Goal: Task Accomplishment & Management: Use online tool/utility

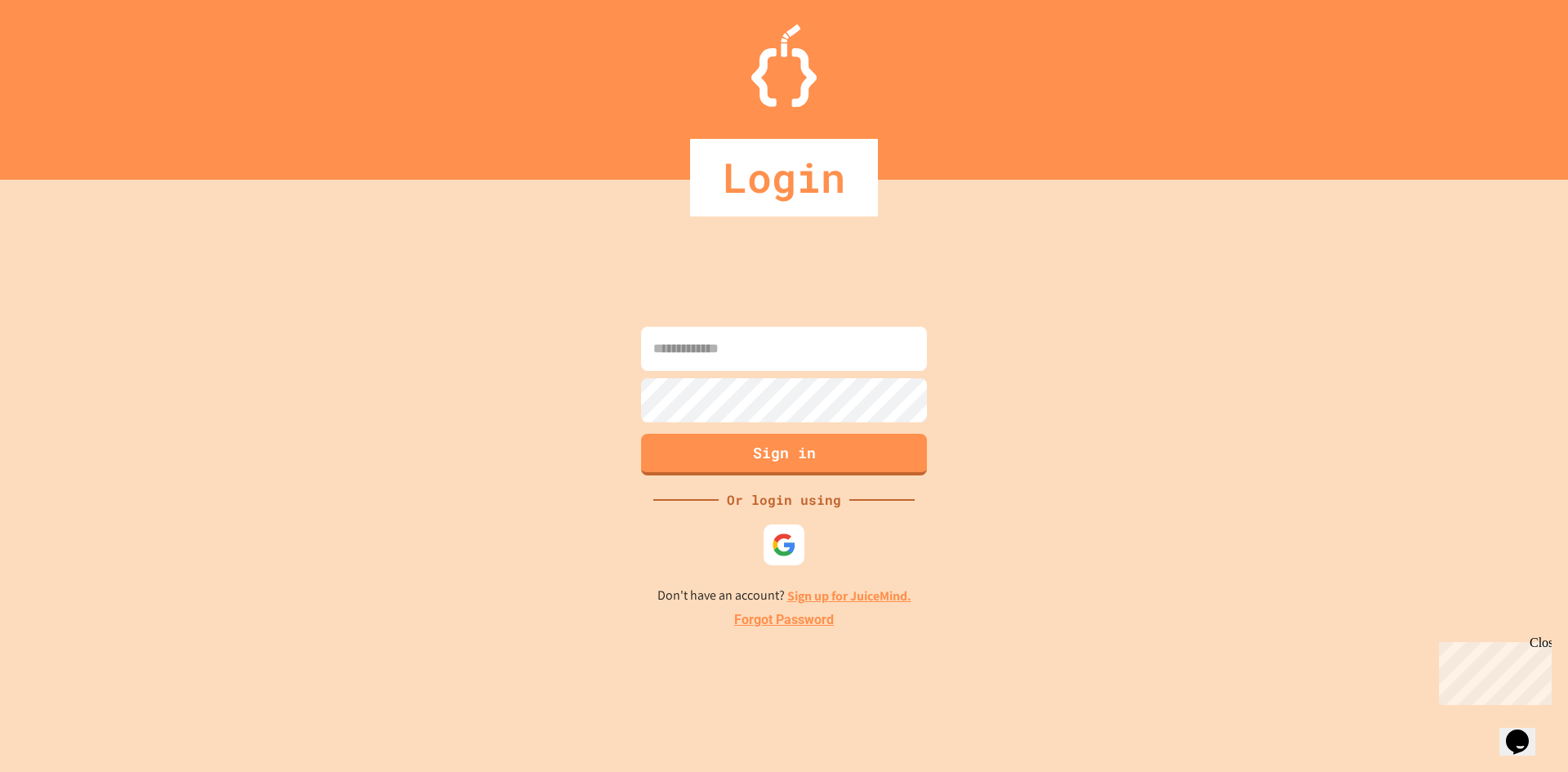
click at [837, 363] on input at bounding box center [784, 349] width 286 height 44
paste input "**********"
type input "**********"
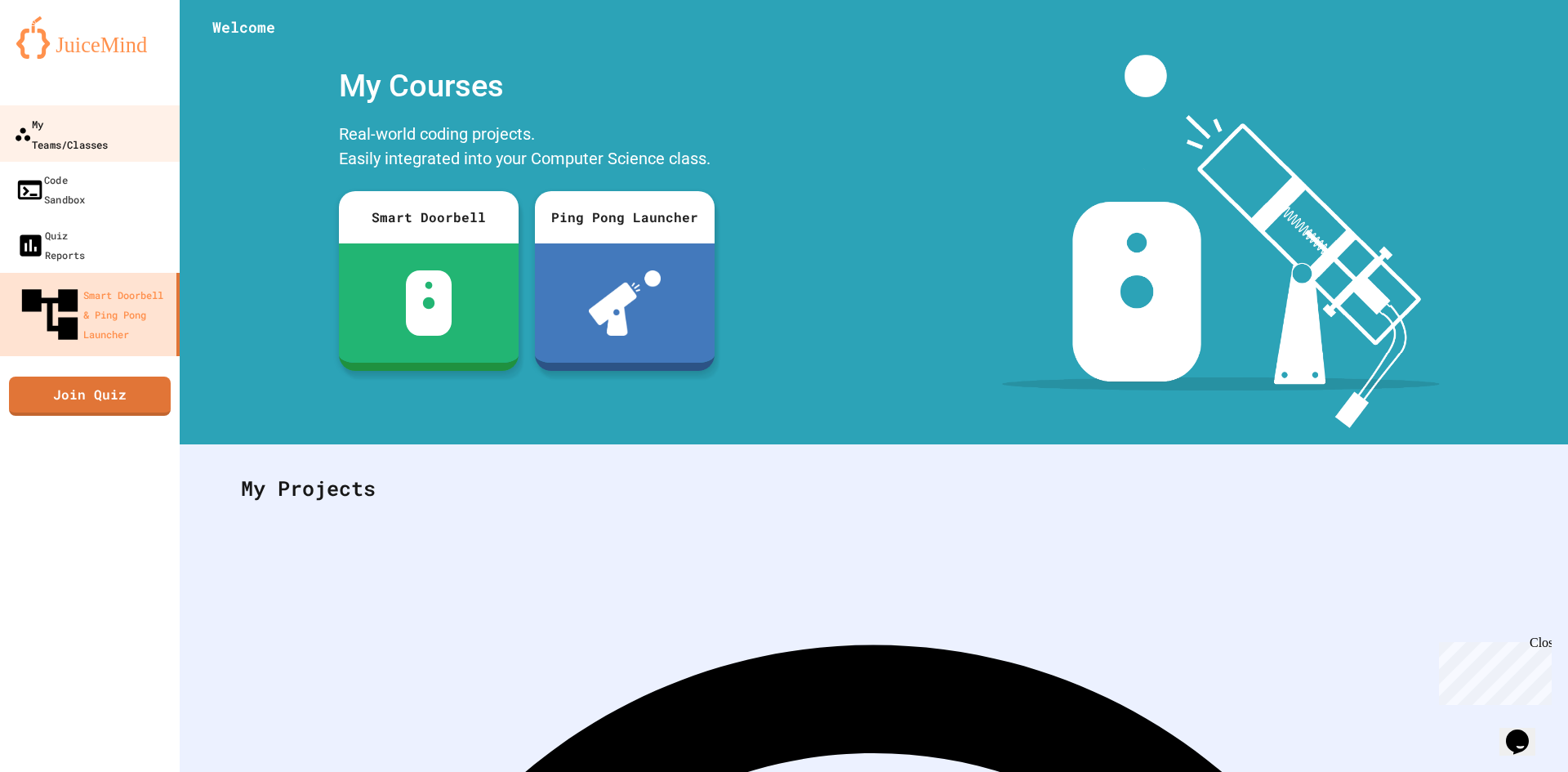
click at [81, 123] on div "My Teams/Classes" at bounding box center [61, 133] width 94 height 40
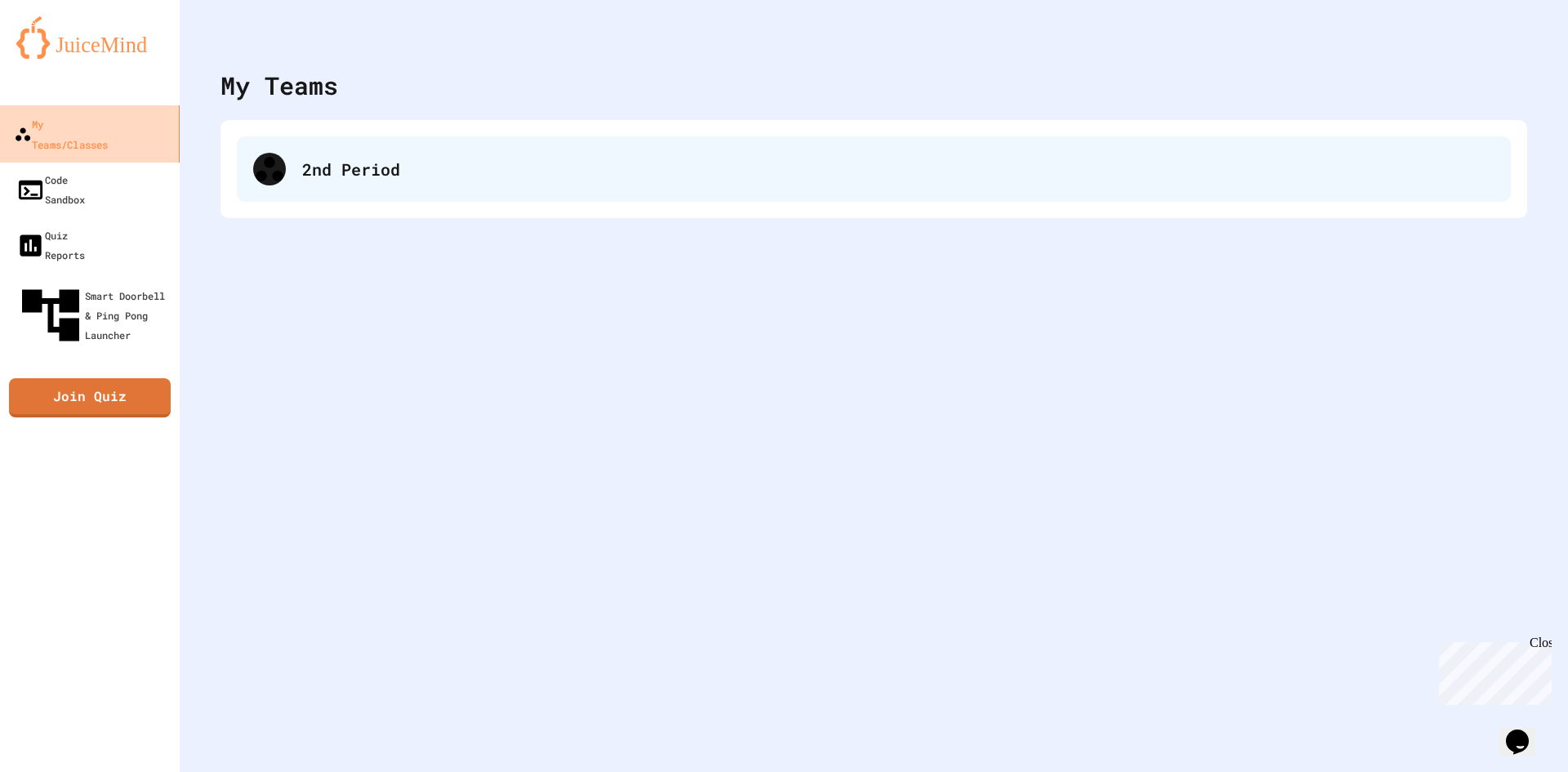
click at [333, 147] on div "2nd Period" at bounding box center [873, 169] width 1274 height 65
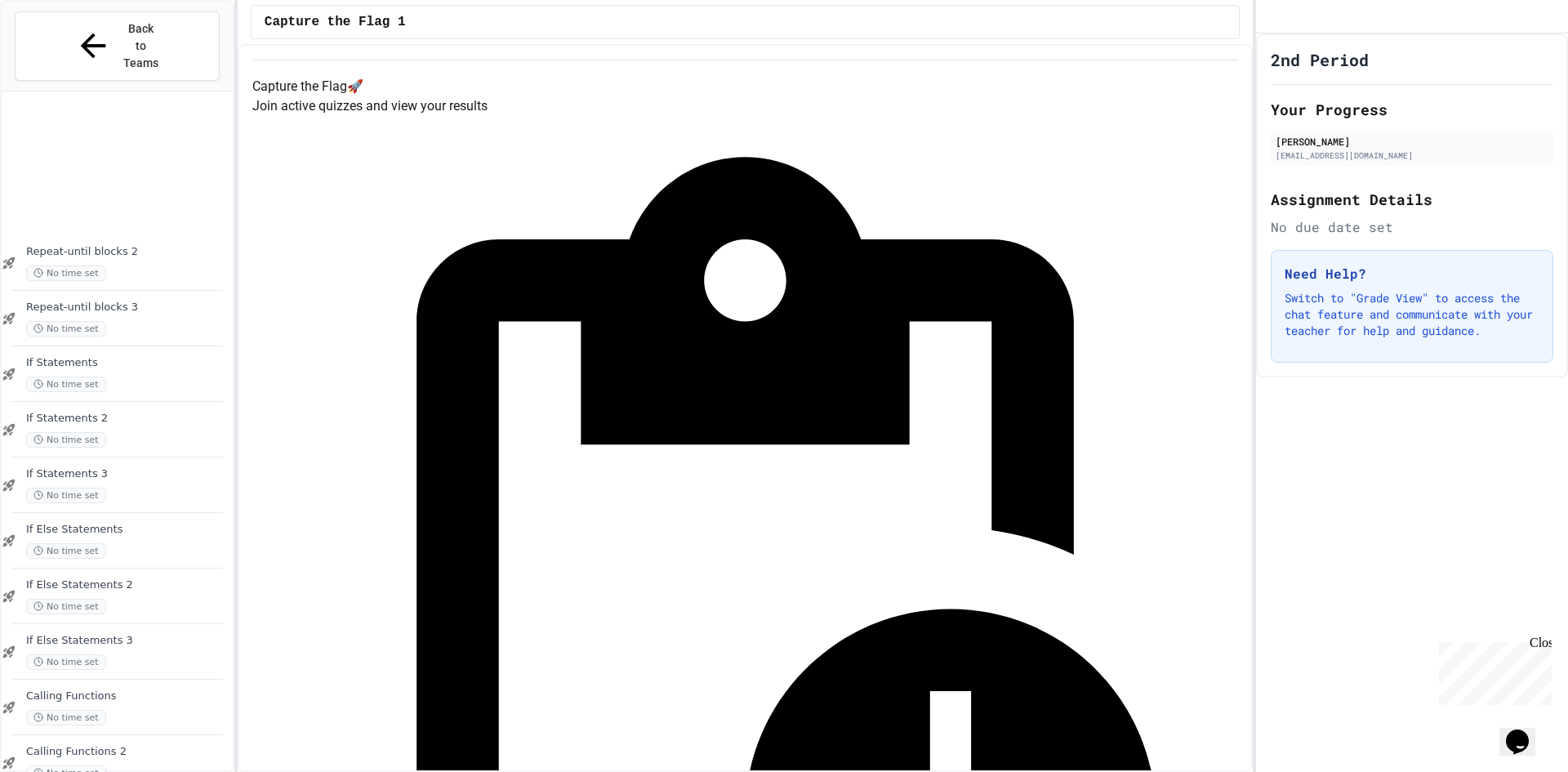
scroll to position [986, 0]
click at [126, 732] on div "Writing Functions 3 No time set" at bounding box center [117, 760] width 231 height 55
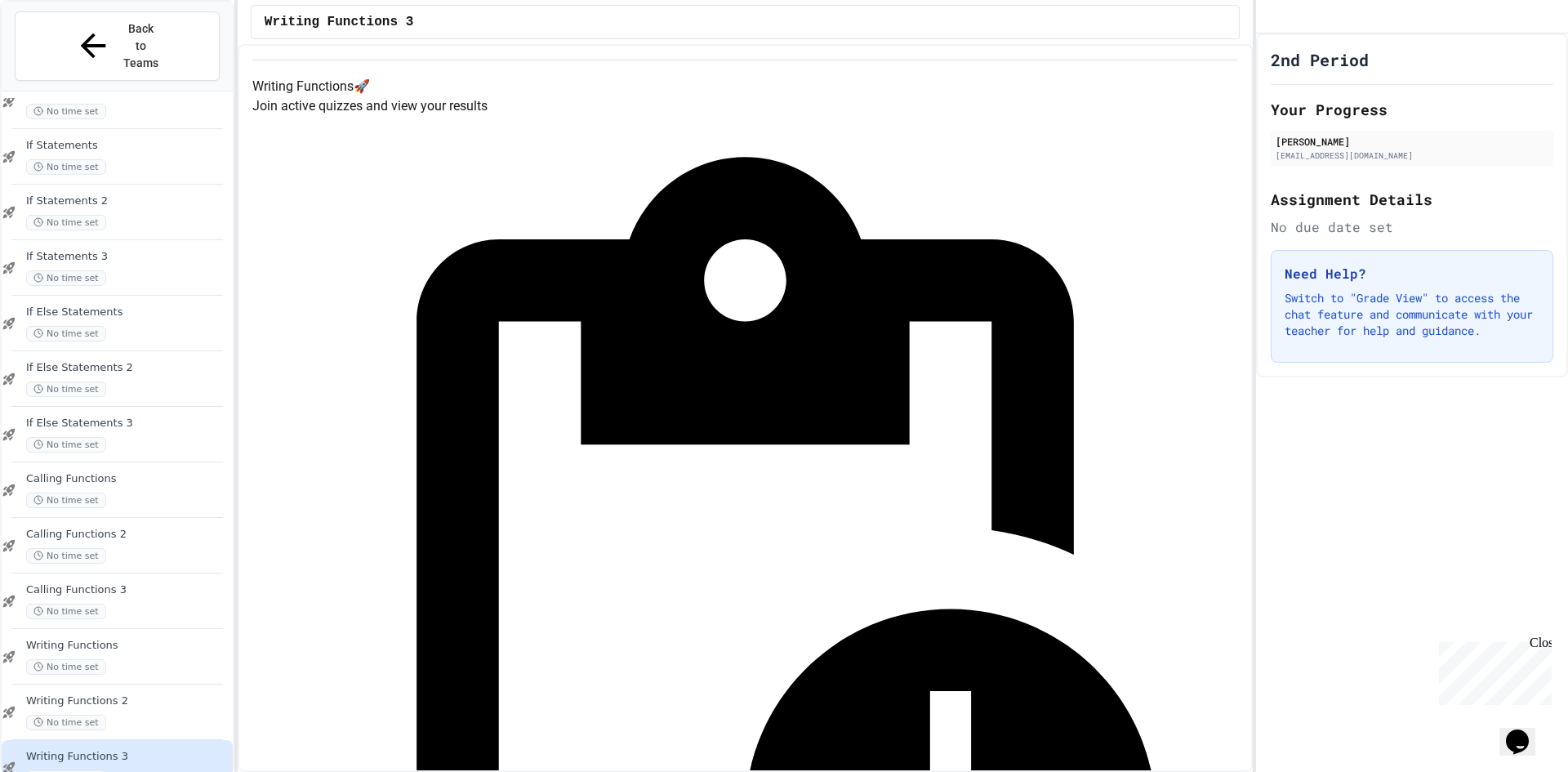
scroll to position [986, 0]
click at [148, 651] on div "No time set" at bounding box center [127, 659] width 204 height 16
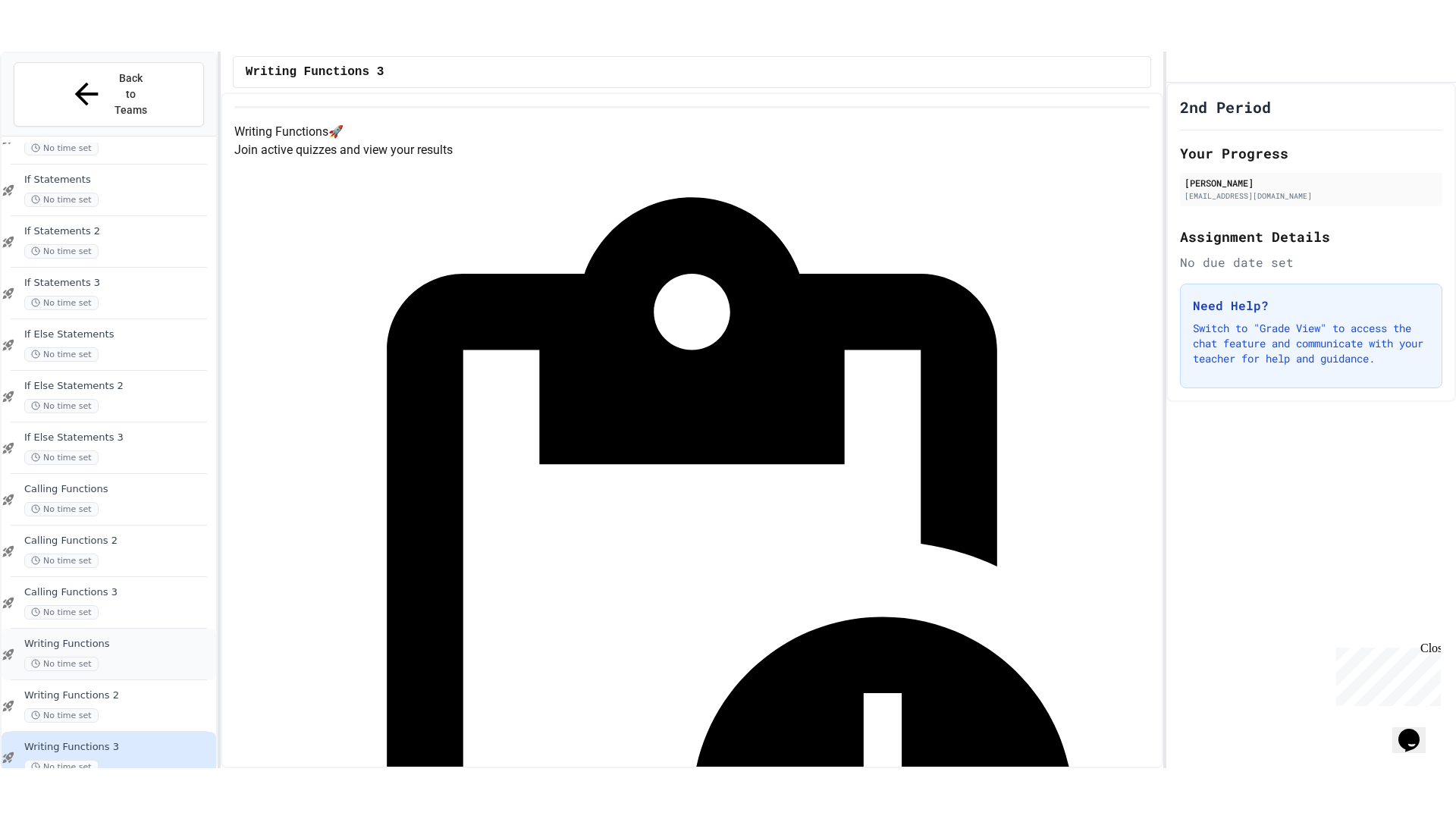
scroll to position [898, 0]
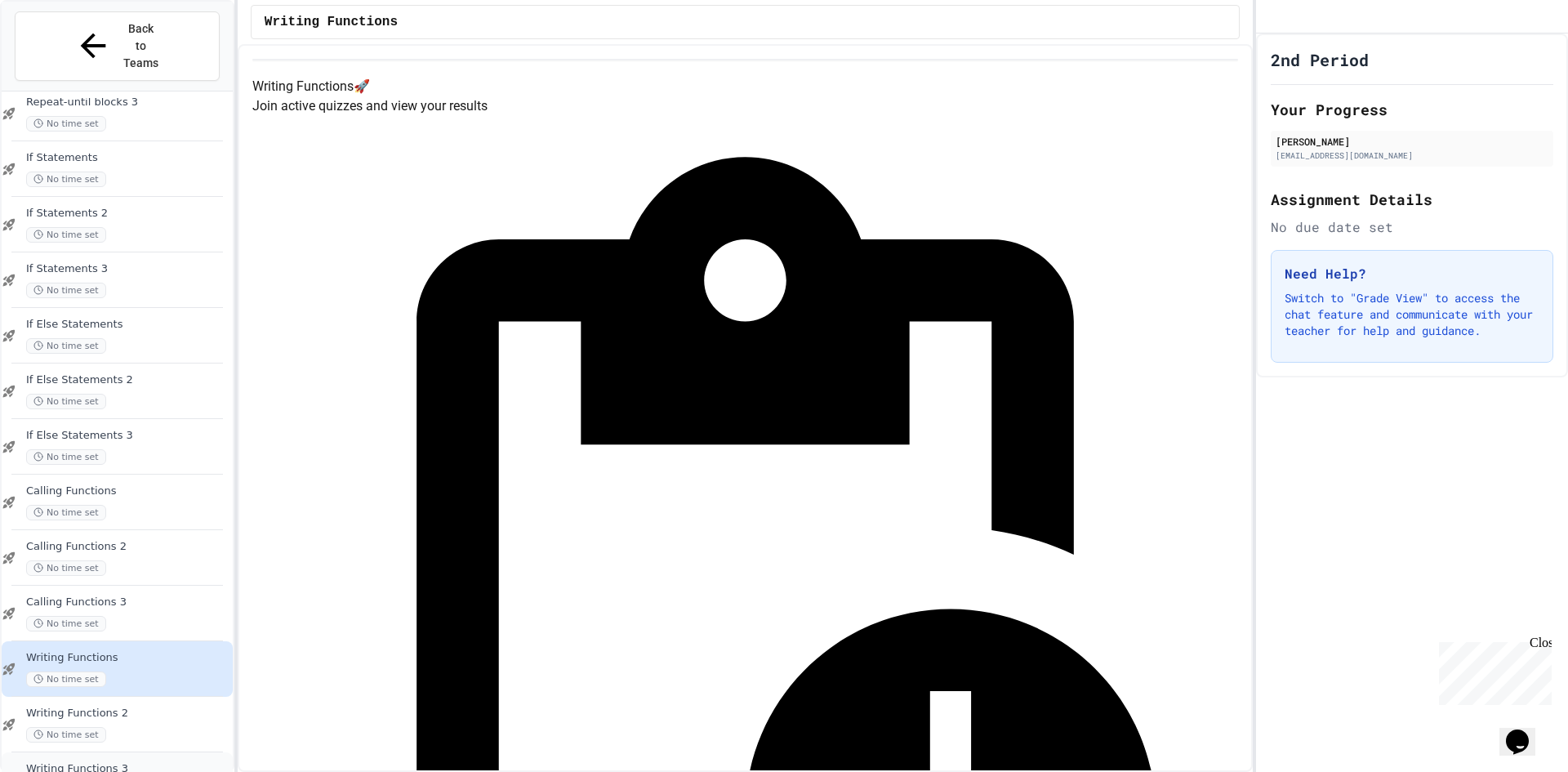
click at [138, 762] on div "Writing Functions 3 No time set" at bounding box center [127, 779] width 204 height 36
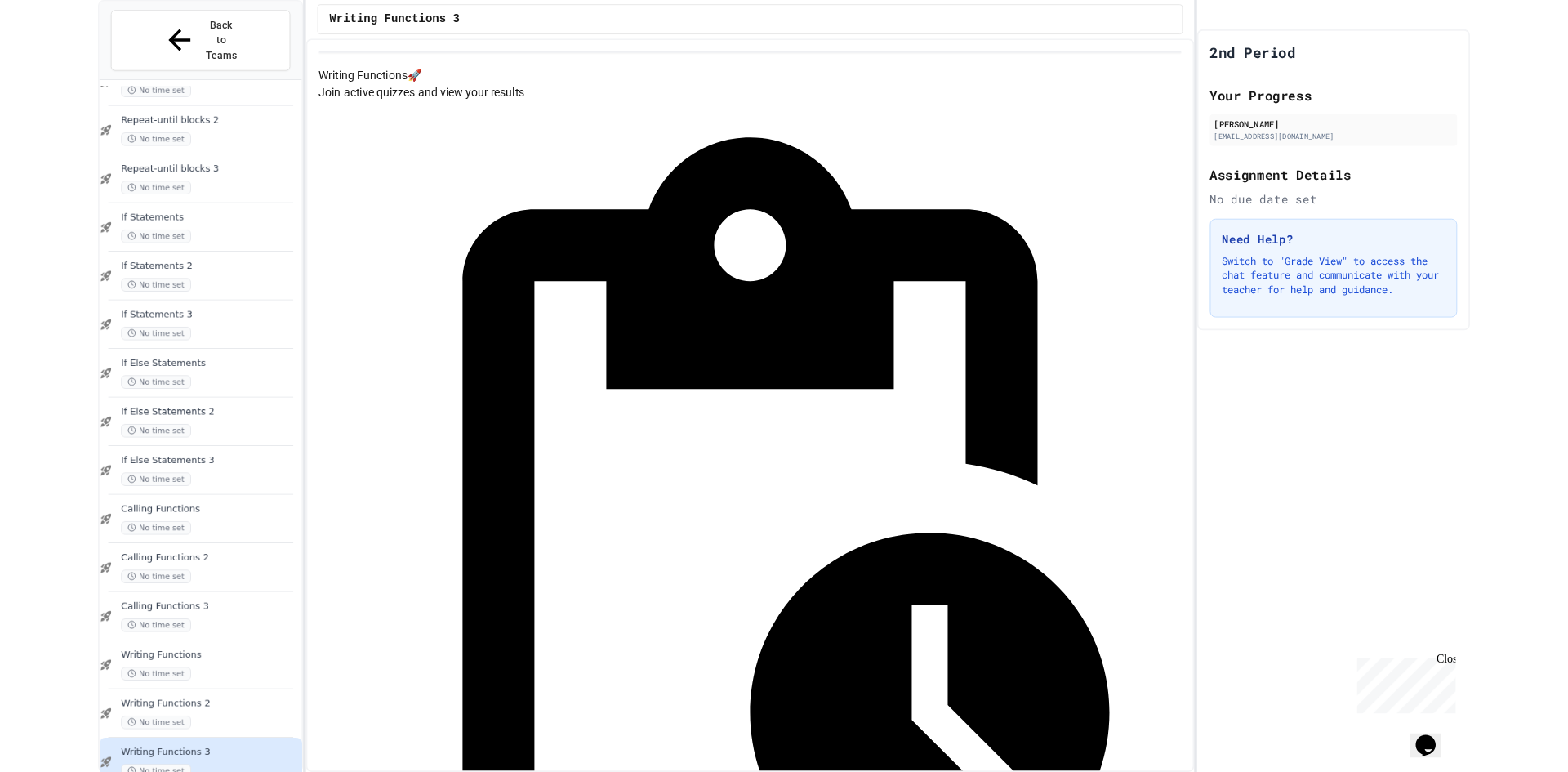
scroll to position [875, 0]
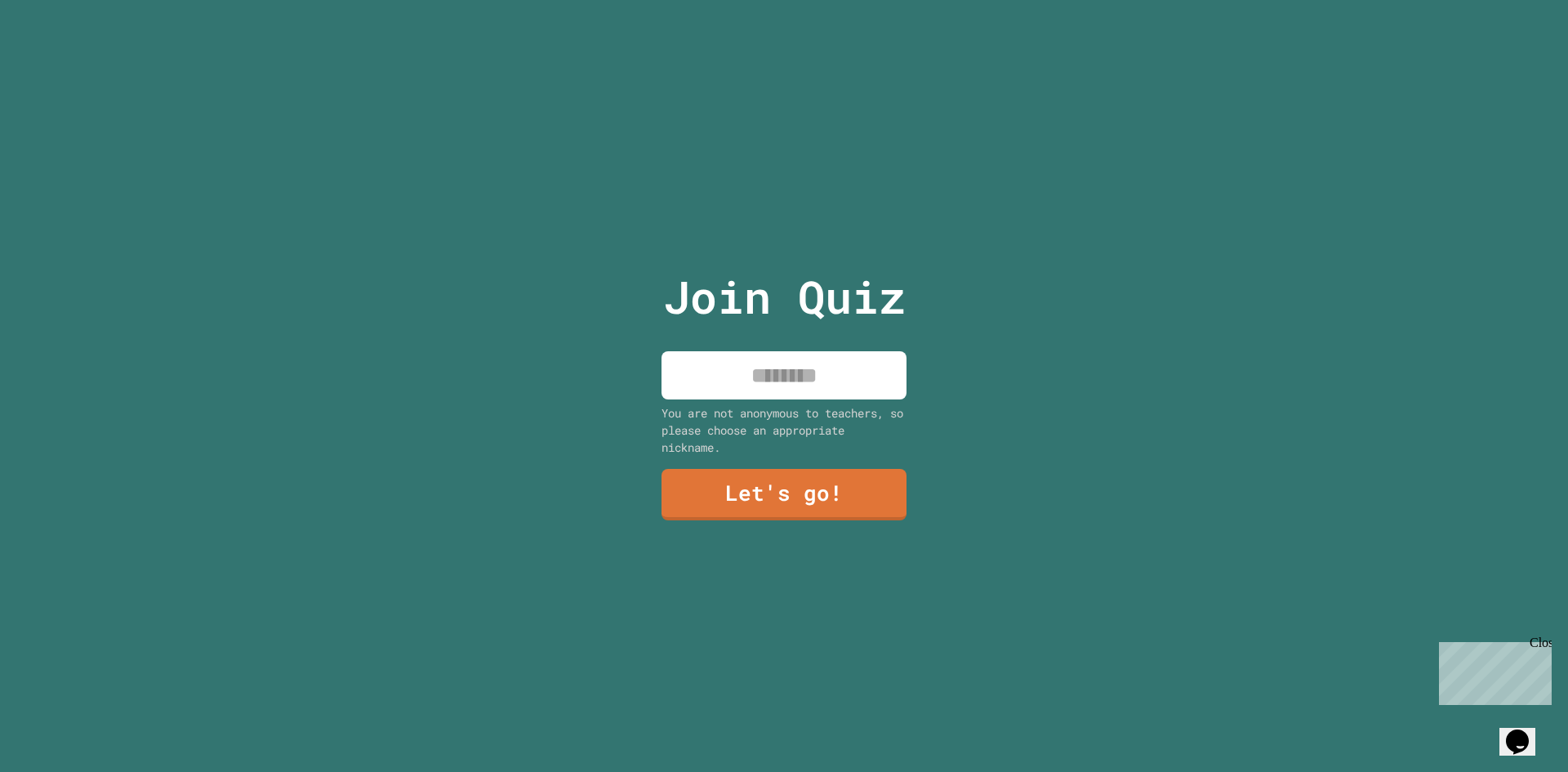
click at [820, 329] on div "Join Quiz You are not anonymous to teachers, so please choose an appropriate ni…" at bounding box center [784, 386] width 275 height 772
click at [820, 357] on input at bounding box center [784, 375] width 245 height 48
type input "****"
click at [805, 459] on div "Join Quiz **** You are not anonymous to teachers, so please choose an appropria…" at bounding box center [784, 386] width 275 height 772
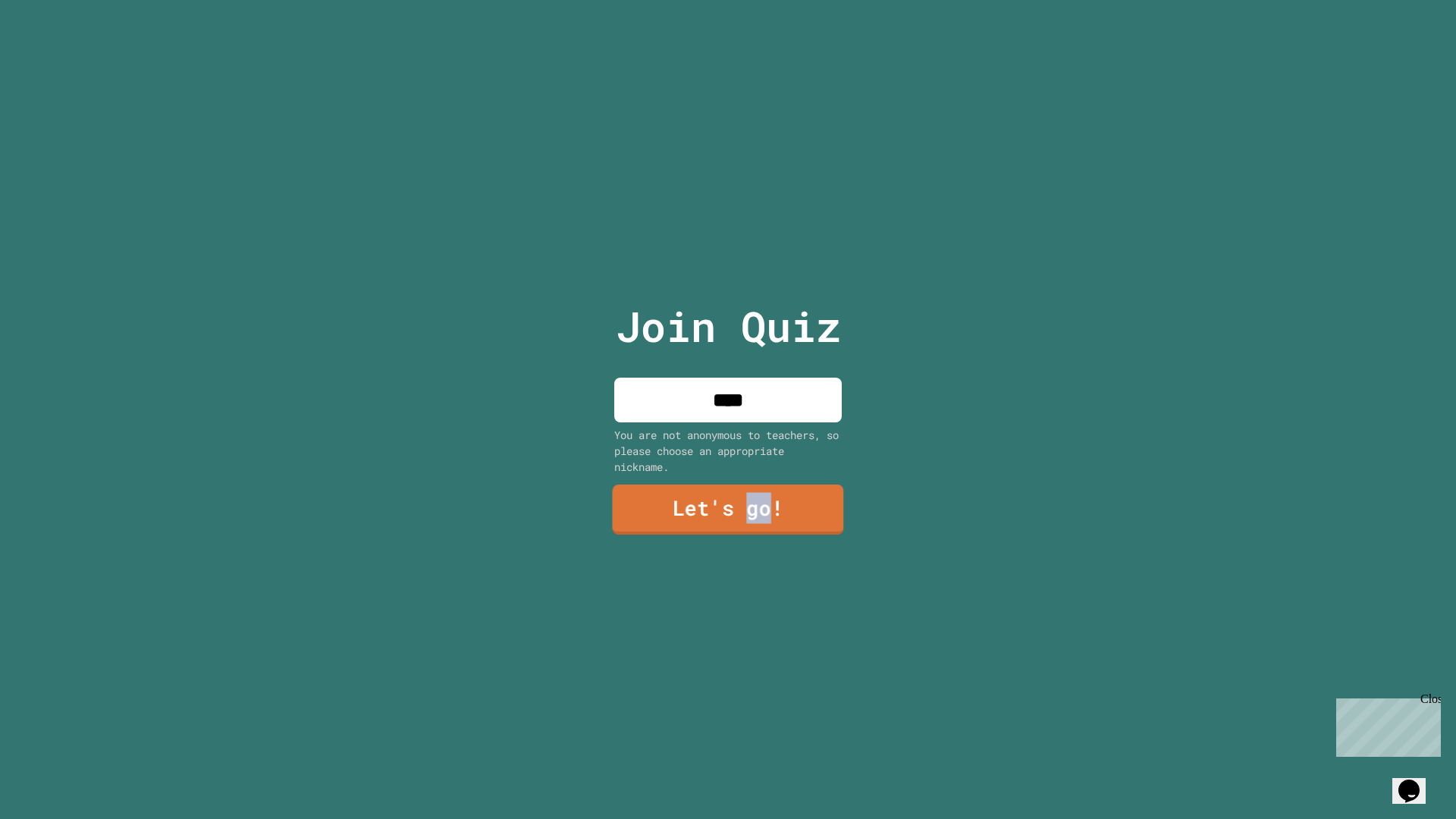
click at [748, 492] on link "Let's go!" at bounding box center [727, 510] width 231 height 50
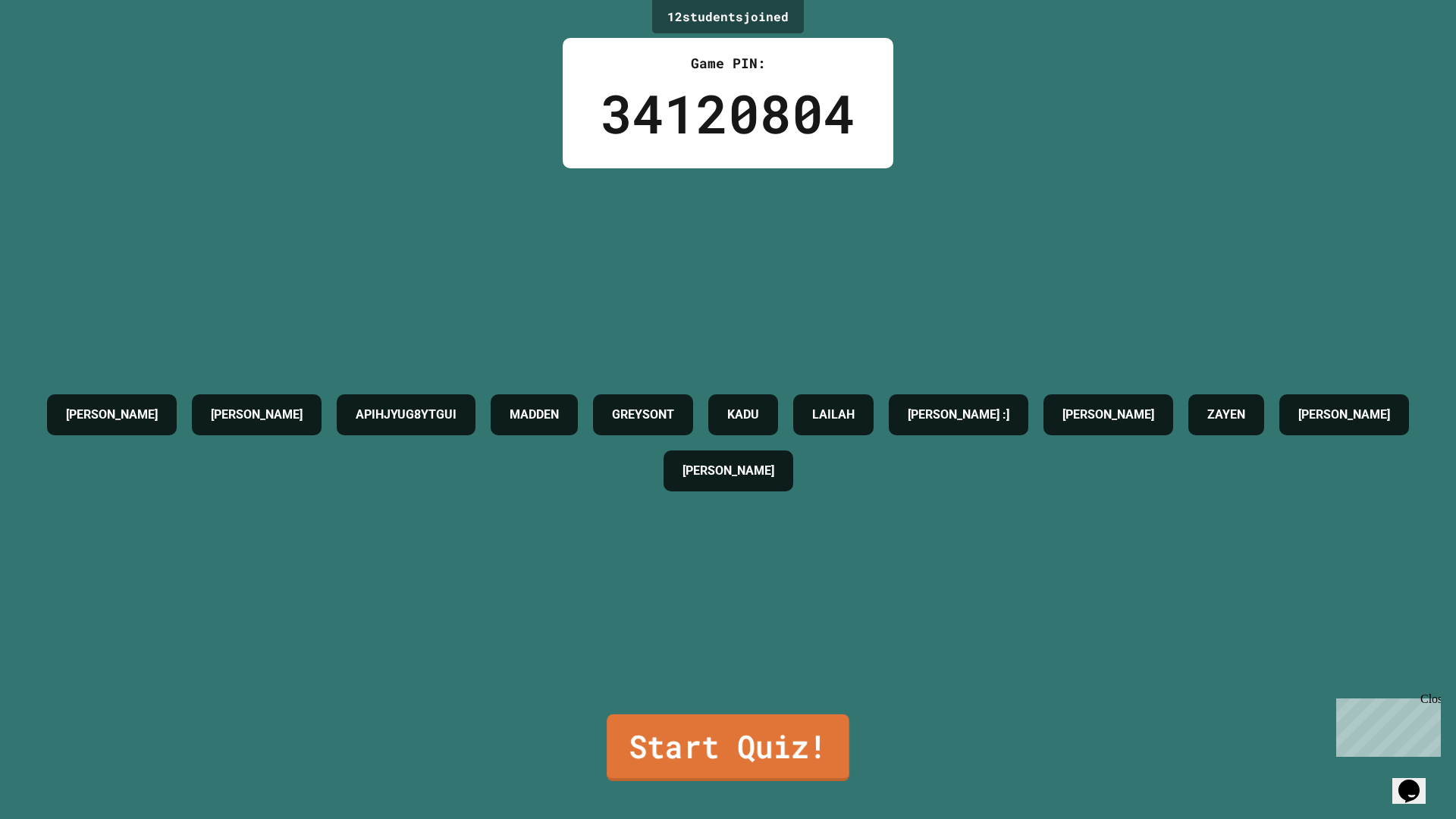
click at [784, 716] on link "Start Quiz!" at bounding box center [728, 748] width 243 height 67
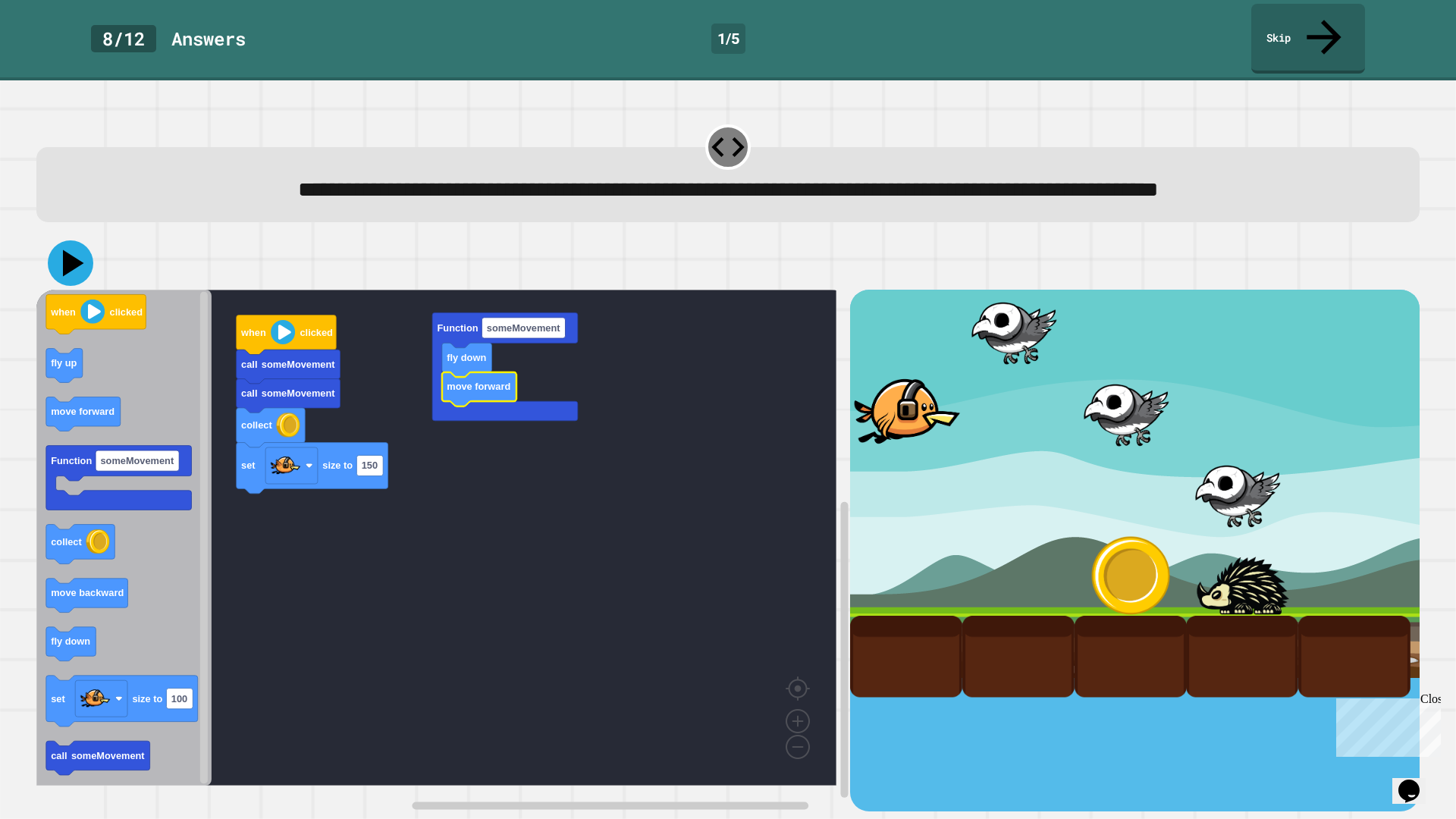
click at [55, 265] on icon at bounding box center [70, 263] width 45 height 45
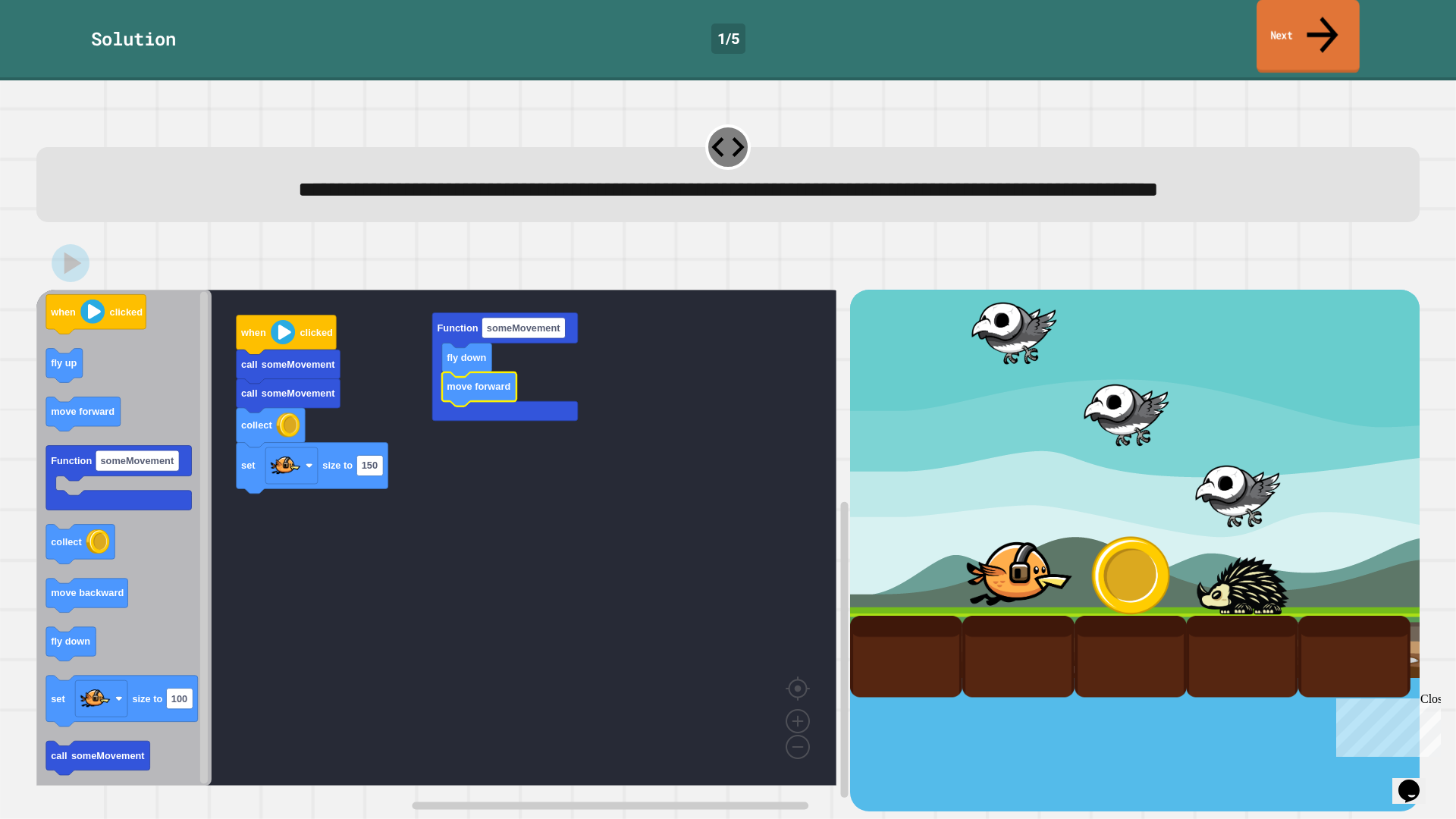
click at [1329, 37] on link "Next" at bounding box center [1308, 37] width 104 height 74
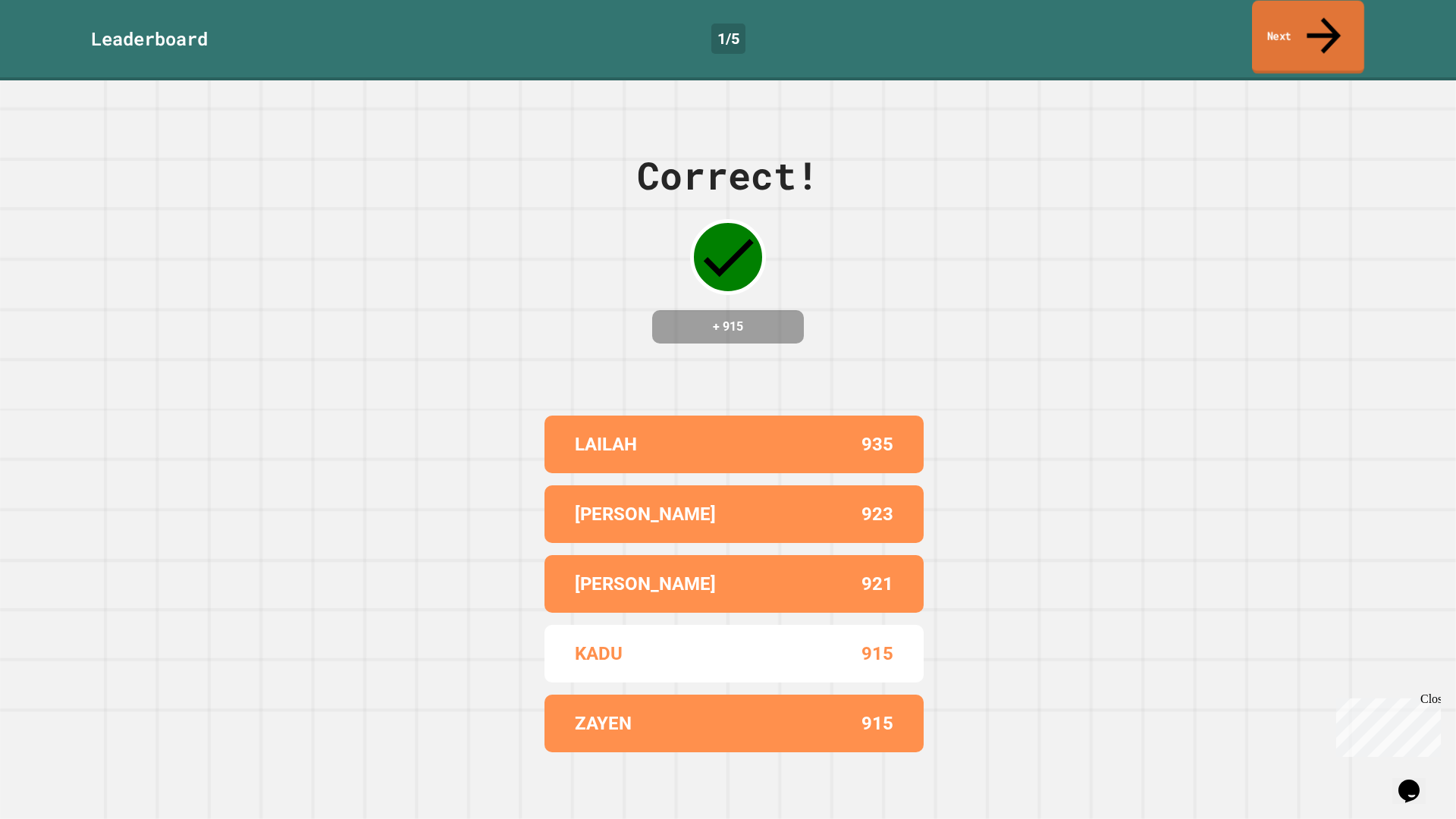
click at [1316, 9] on link "Next" at bounding box center [1308, 38] width 112 height 74
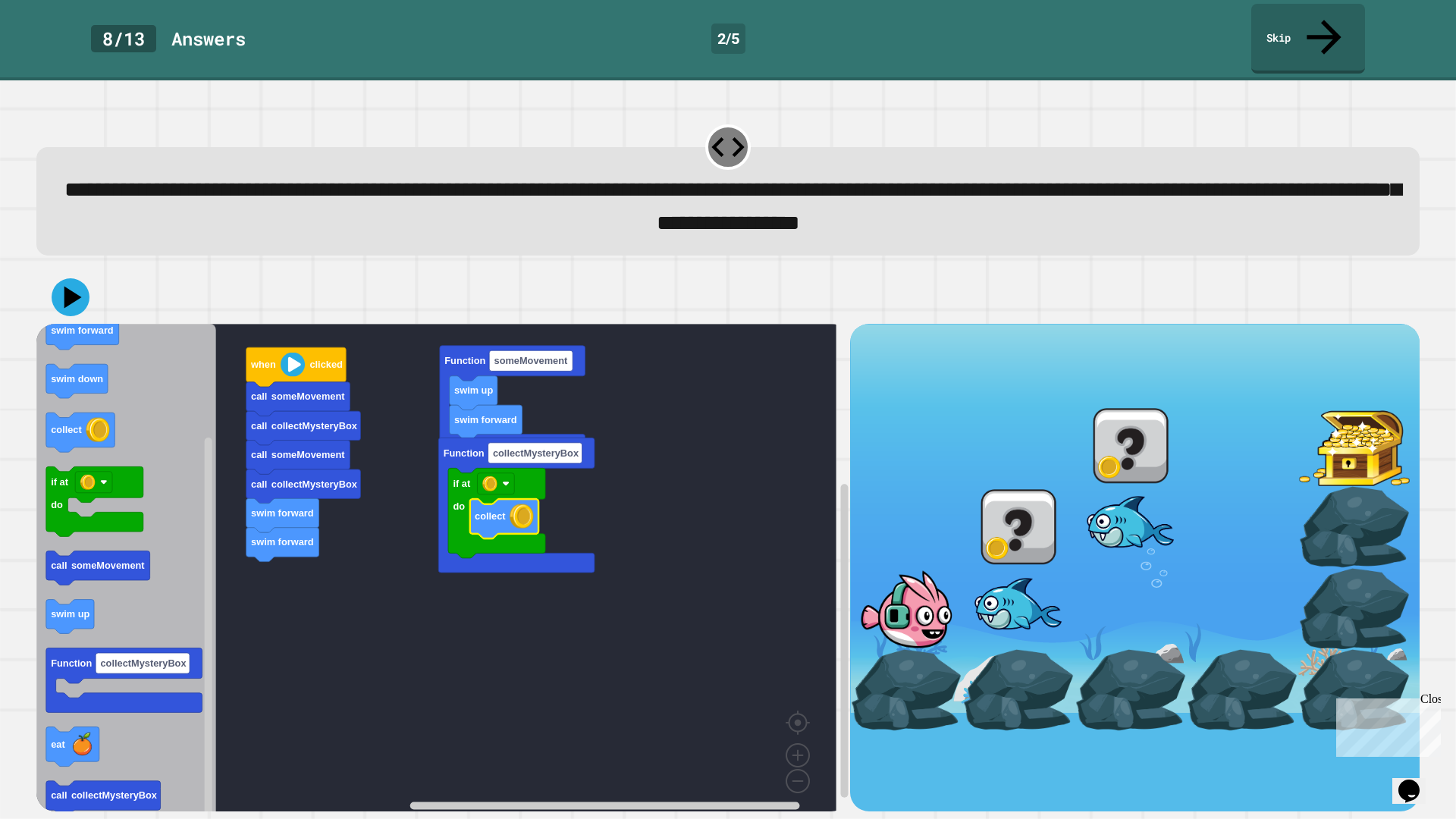
click at [84, 289] on div at bounding box center [728, 297] width 1383 height 53
click at [70, 284] on icon at bounding box center [74, 297] width 21 height 27
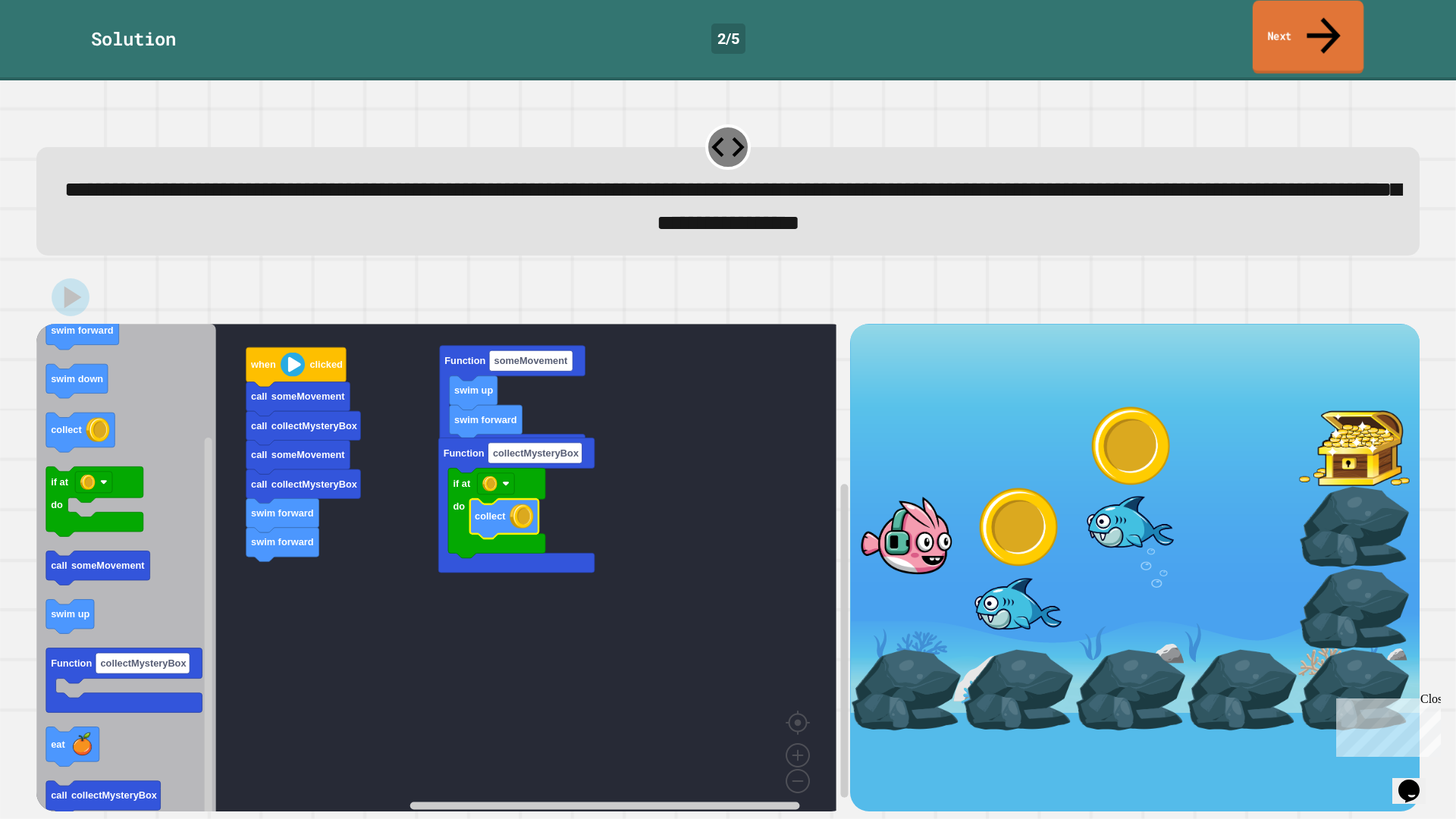
click at [1281, 23] on link "Next" at bounding box center [1308, 38] width 110 height 74
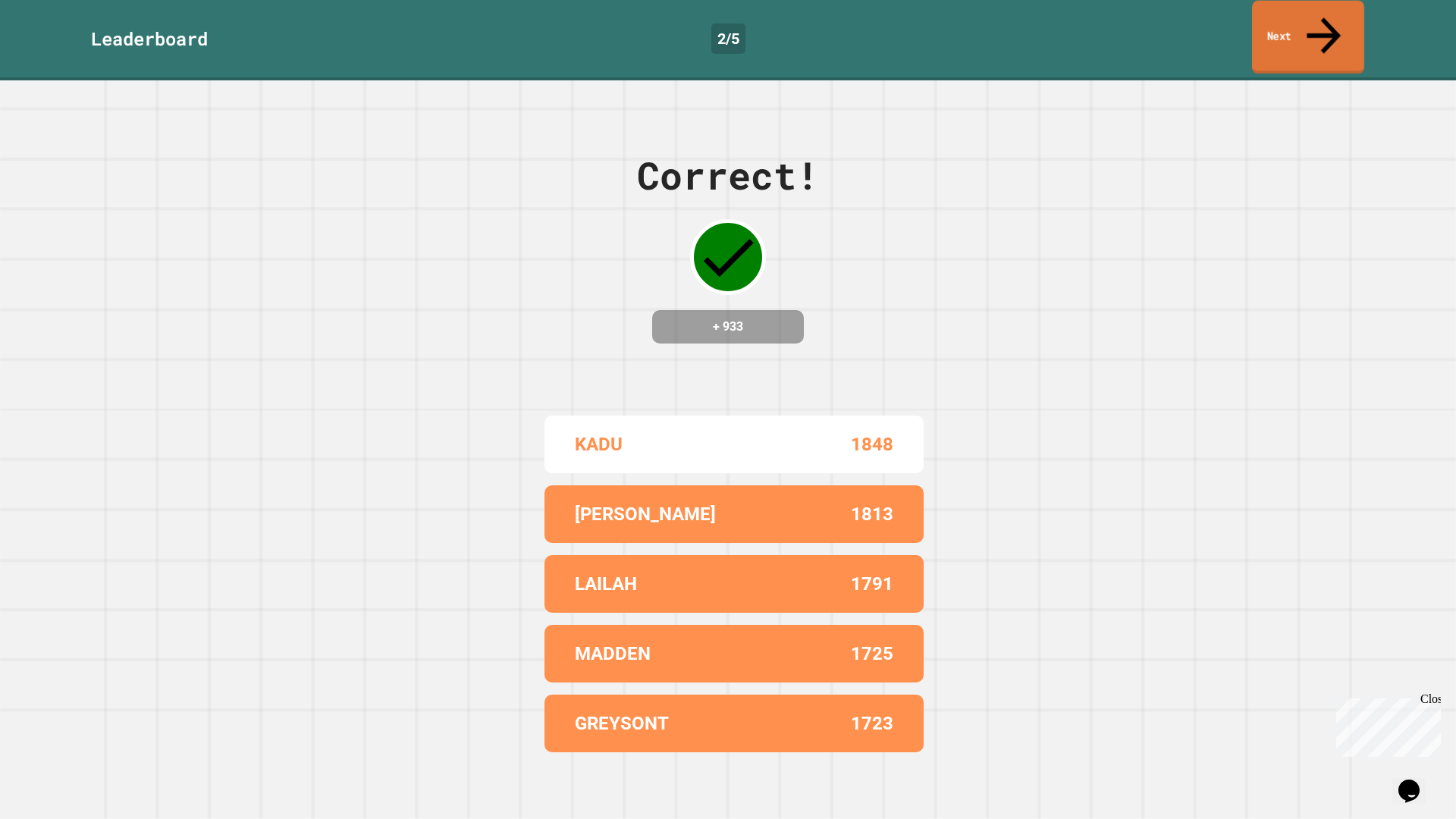
click at [1280, 23] on link "Next" at bounding box center [1308, 38] width 112 height 74
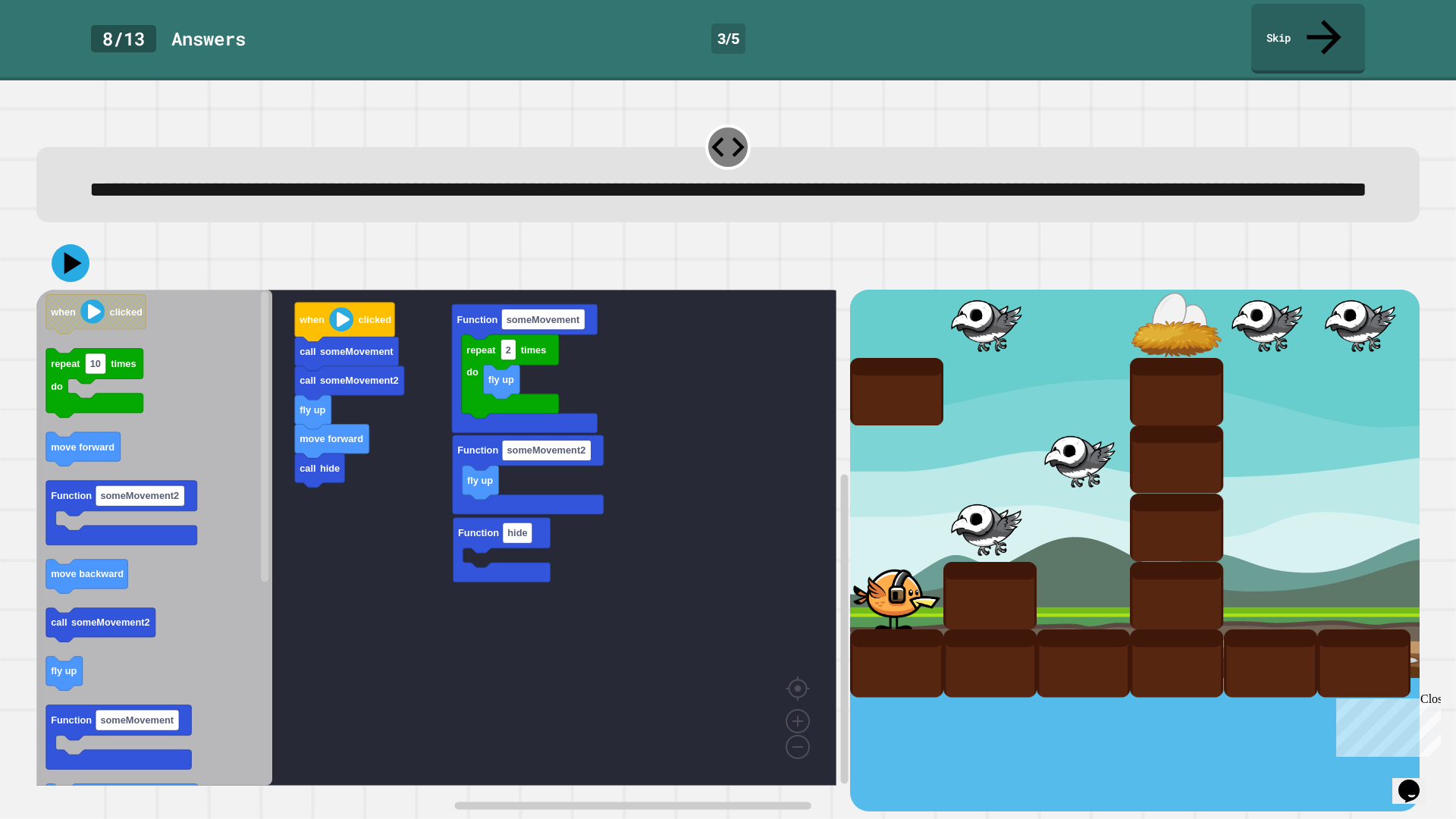
click at [500, 490] on div "Function hide repeat 2 times do fly up Function someMovement call someMovement2…" at bounding box center [443, 551] width 814 height 522
click at [313, 614] on rect "Blockly Workspace" at bounding box center [436, 538] width 800 height 496
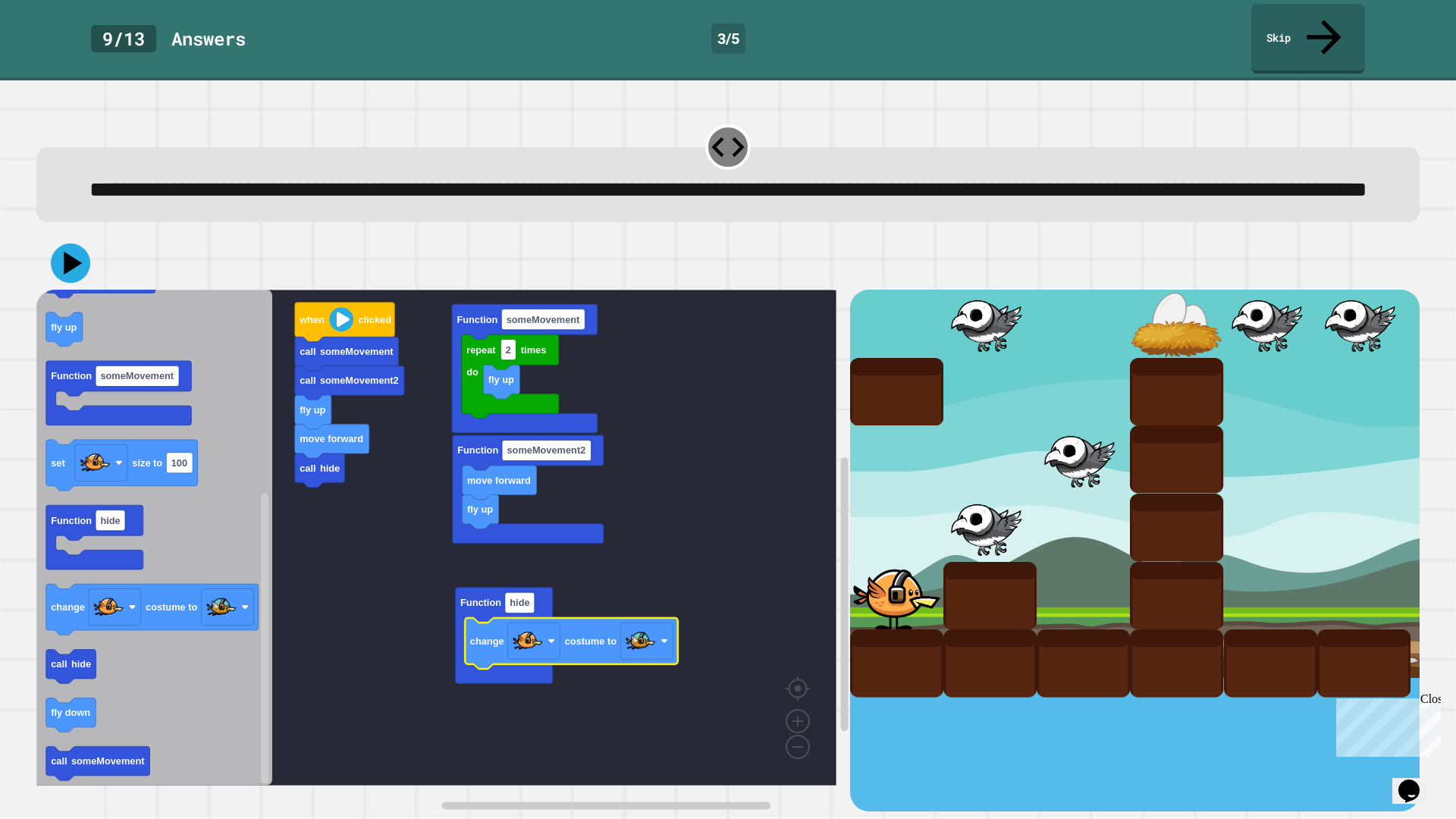
click at [70, 267] on icon at bounding box center [72, 263] width 18 height 23
click at [745, 471] on rect "Blockly Workspace" at bounding box center [436, 538] width 800 height 496
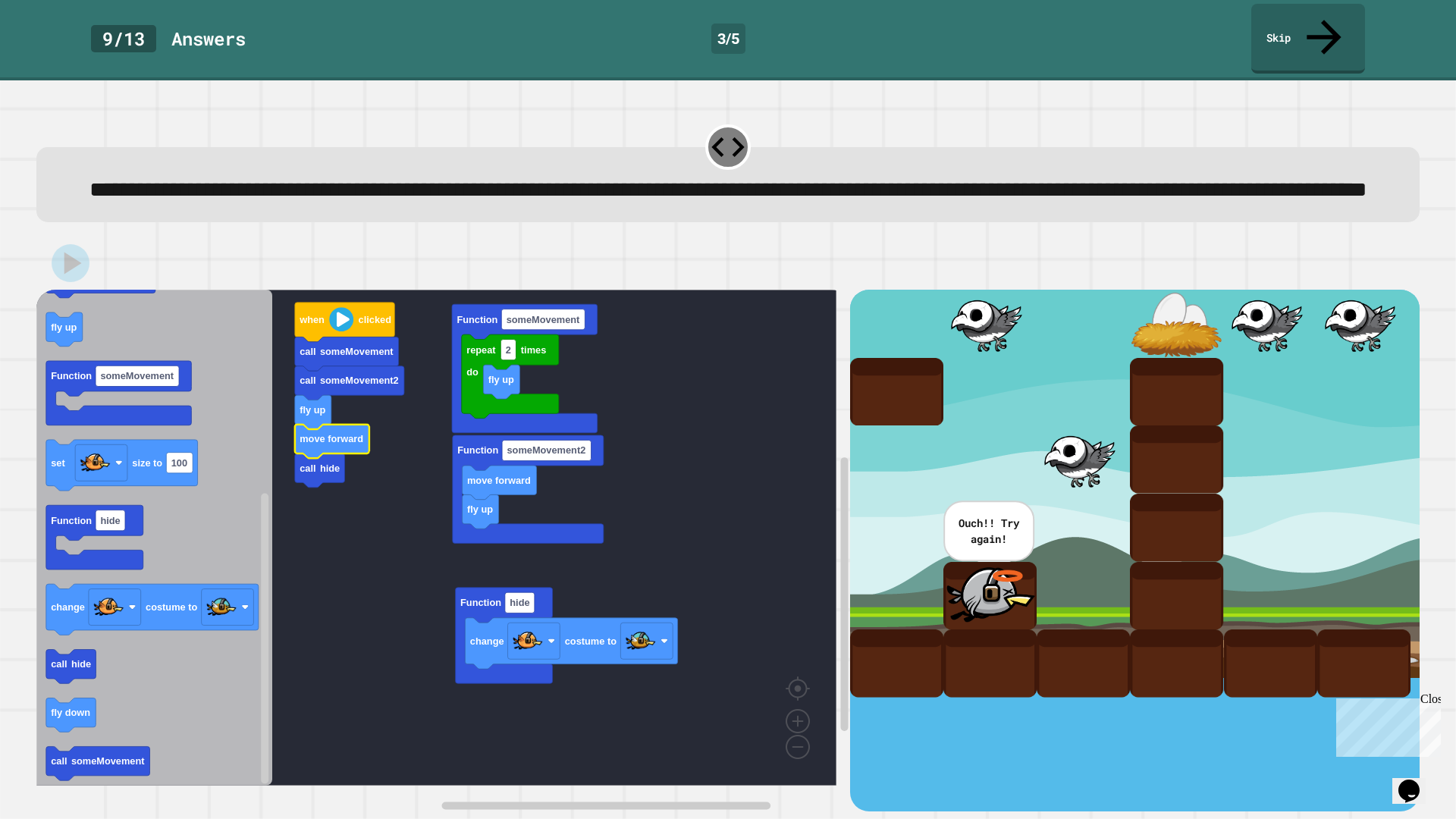
click at [370, 442] on rect "Blockly Workspace" at bounding box center [436, 538] width 800 height 496
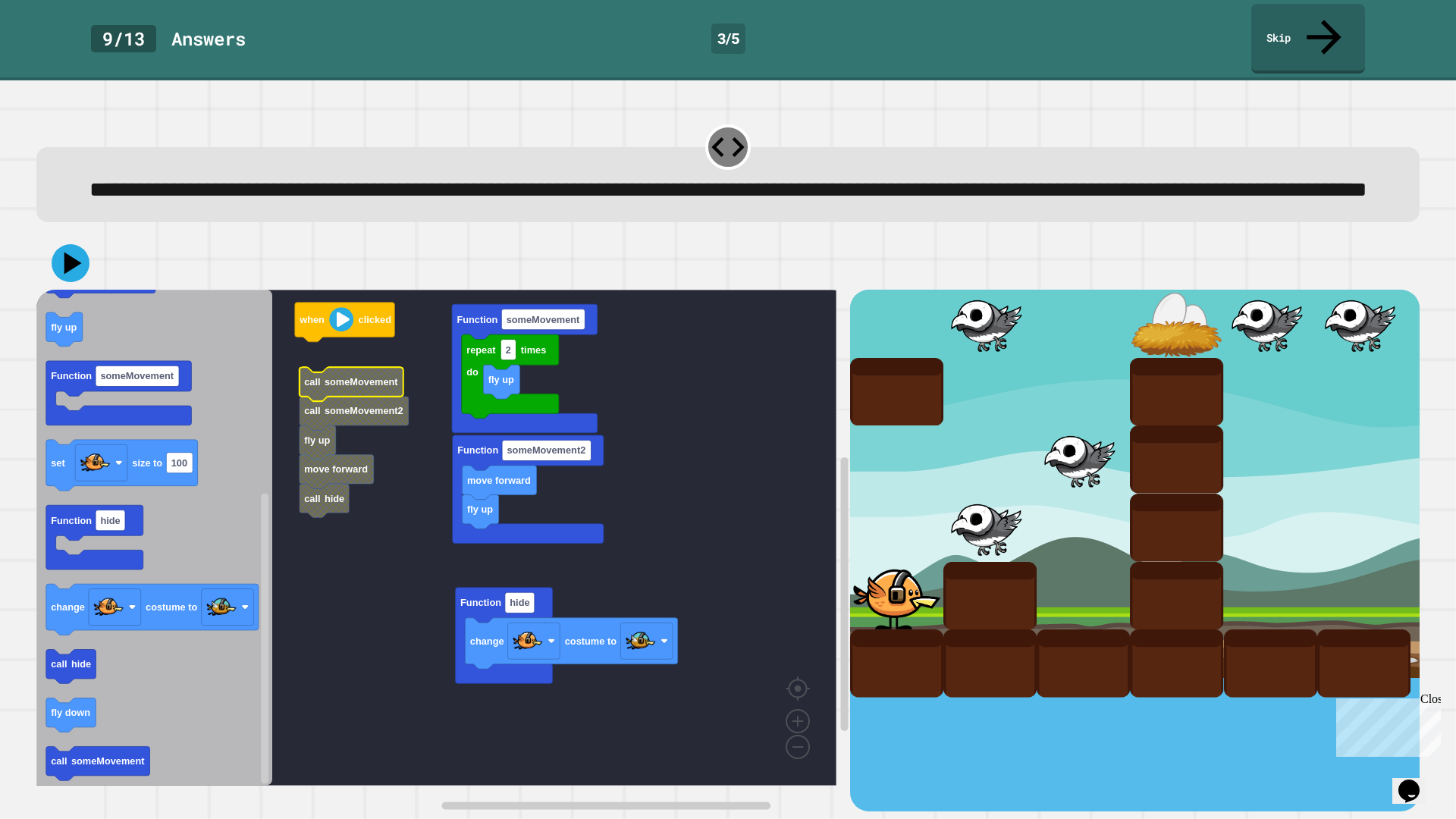
click at [352, 379] on text "someMovement" at bounding box center [361, 382] width 74 height 11
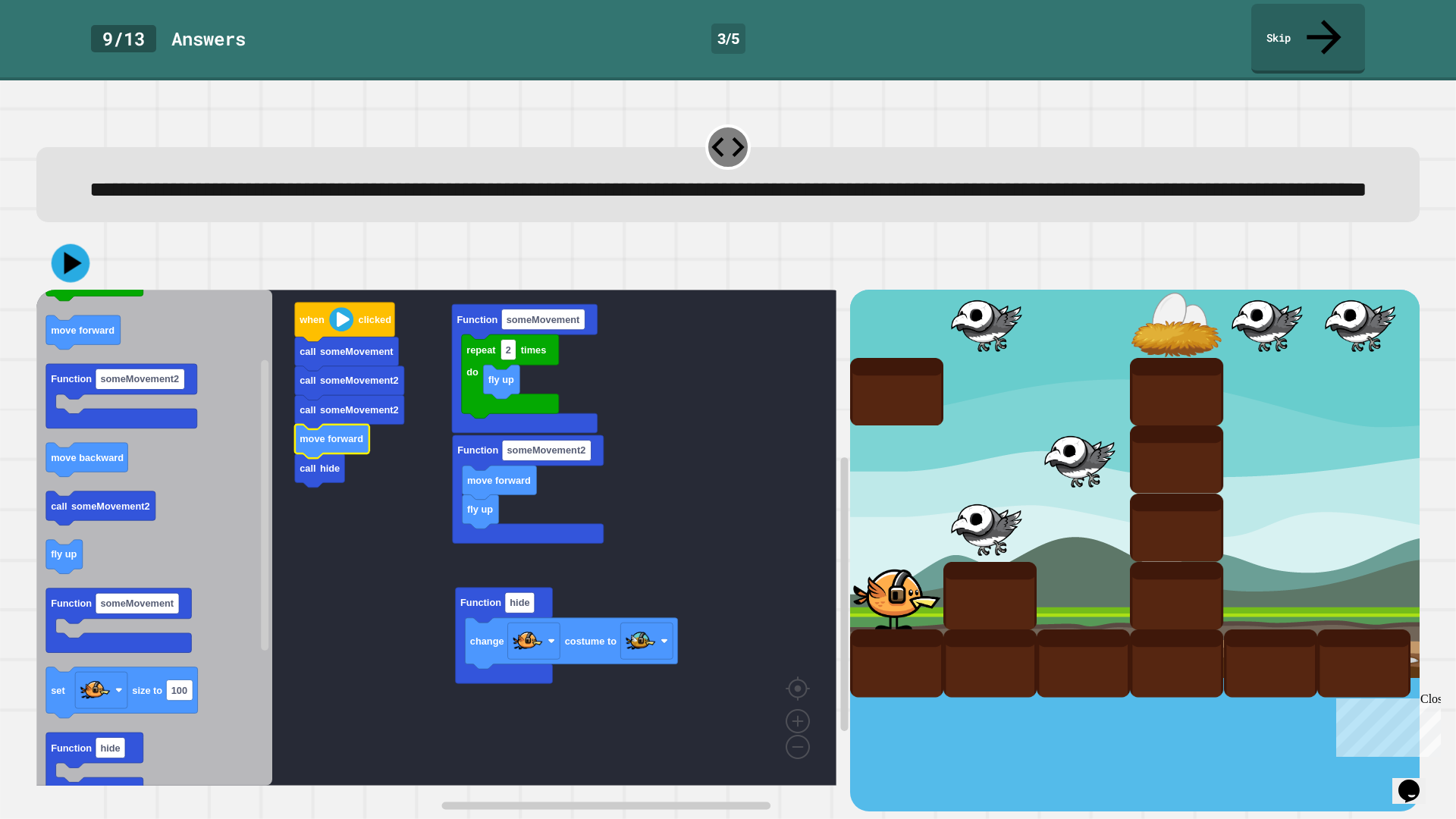
click at [80, 274] on icon at bounding box center [70, 263] width 38 height 39
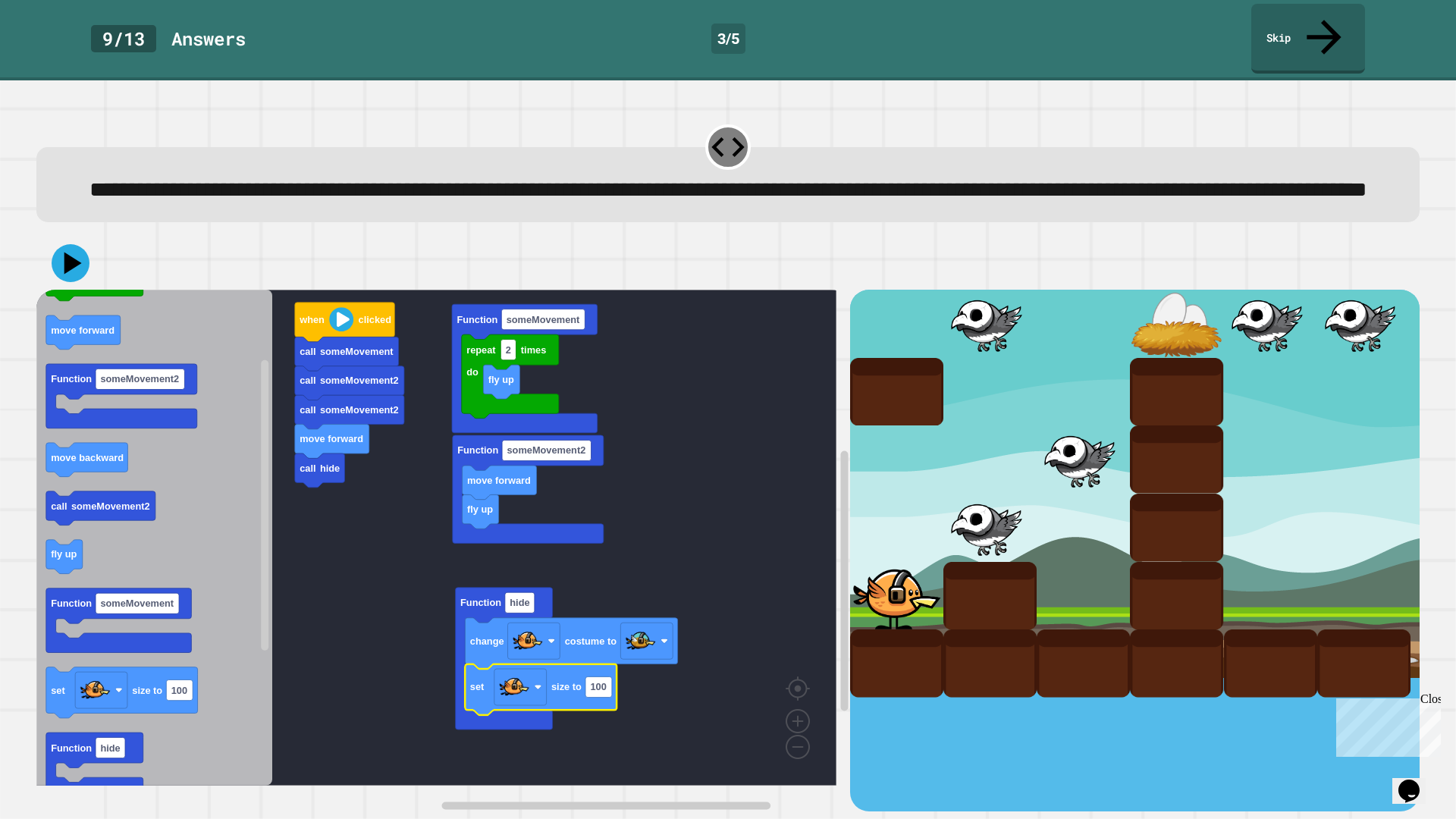
click at [597, 702] on icon "Blockly Workspace" at bounding box center [540, 690] width 151 height 50
click at [598, 698] on rect "Blockly Workspace" at bounding box center [598, 688] width 27 height 21
type input "*"
click at [62, 256] on icon at bounding box center [70, 263] width 45 height 45
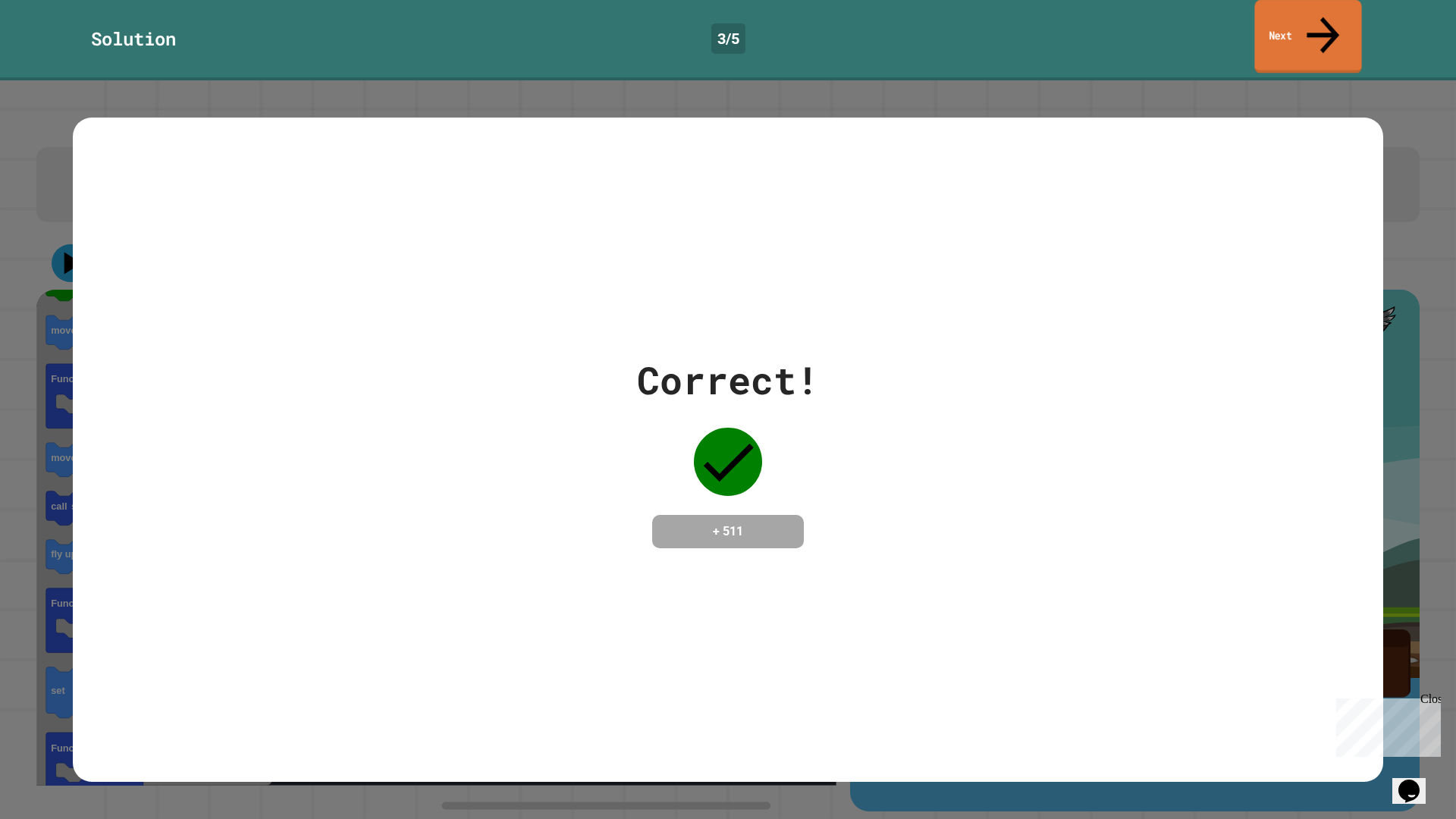
click at [1340, 15] on link "Next" at bounding box center [1307, 37] width 107 height 74
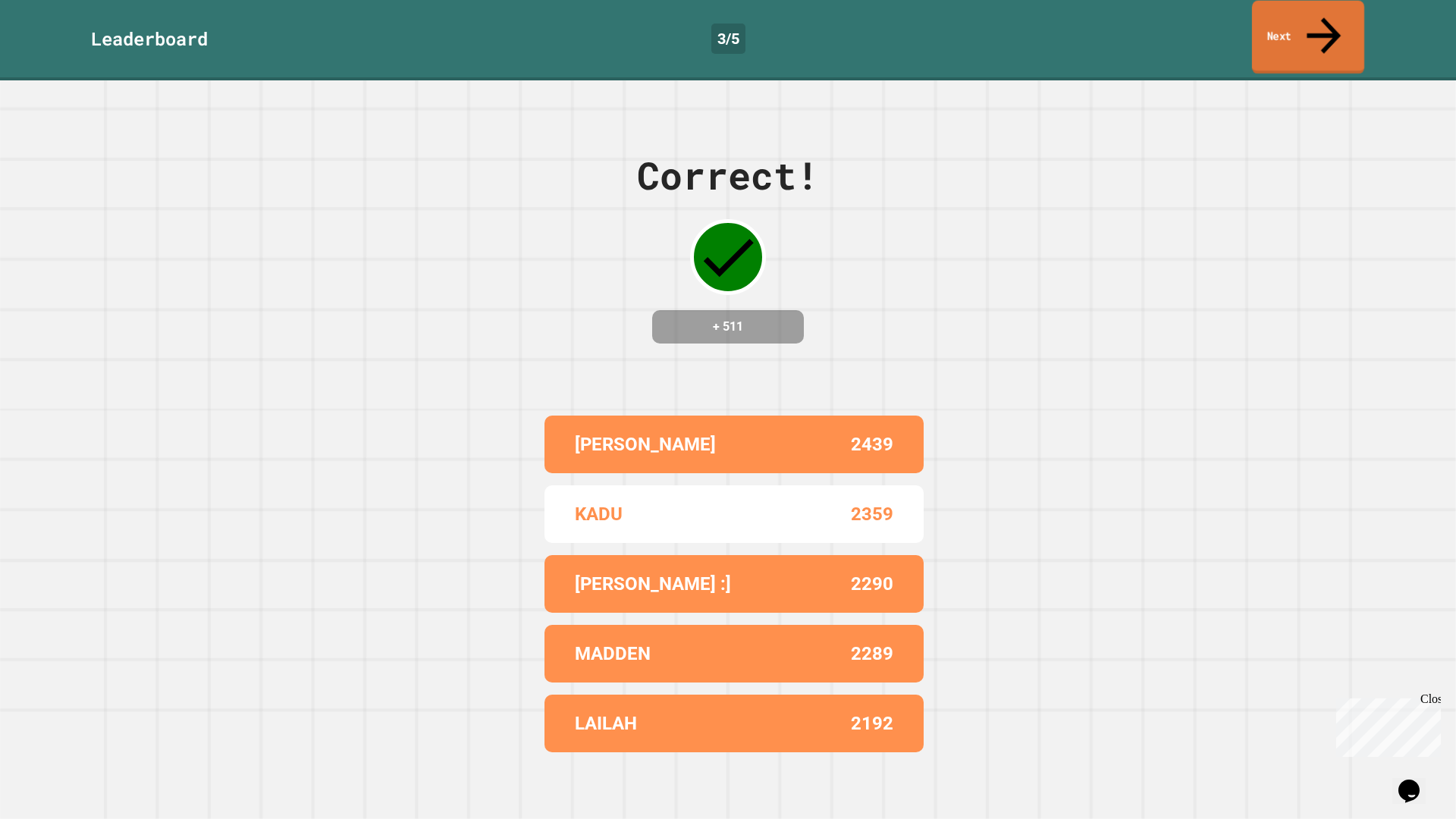
click at [1340, 15] on link "Next" at bounding box center [1308, 38] width 112 height 74
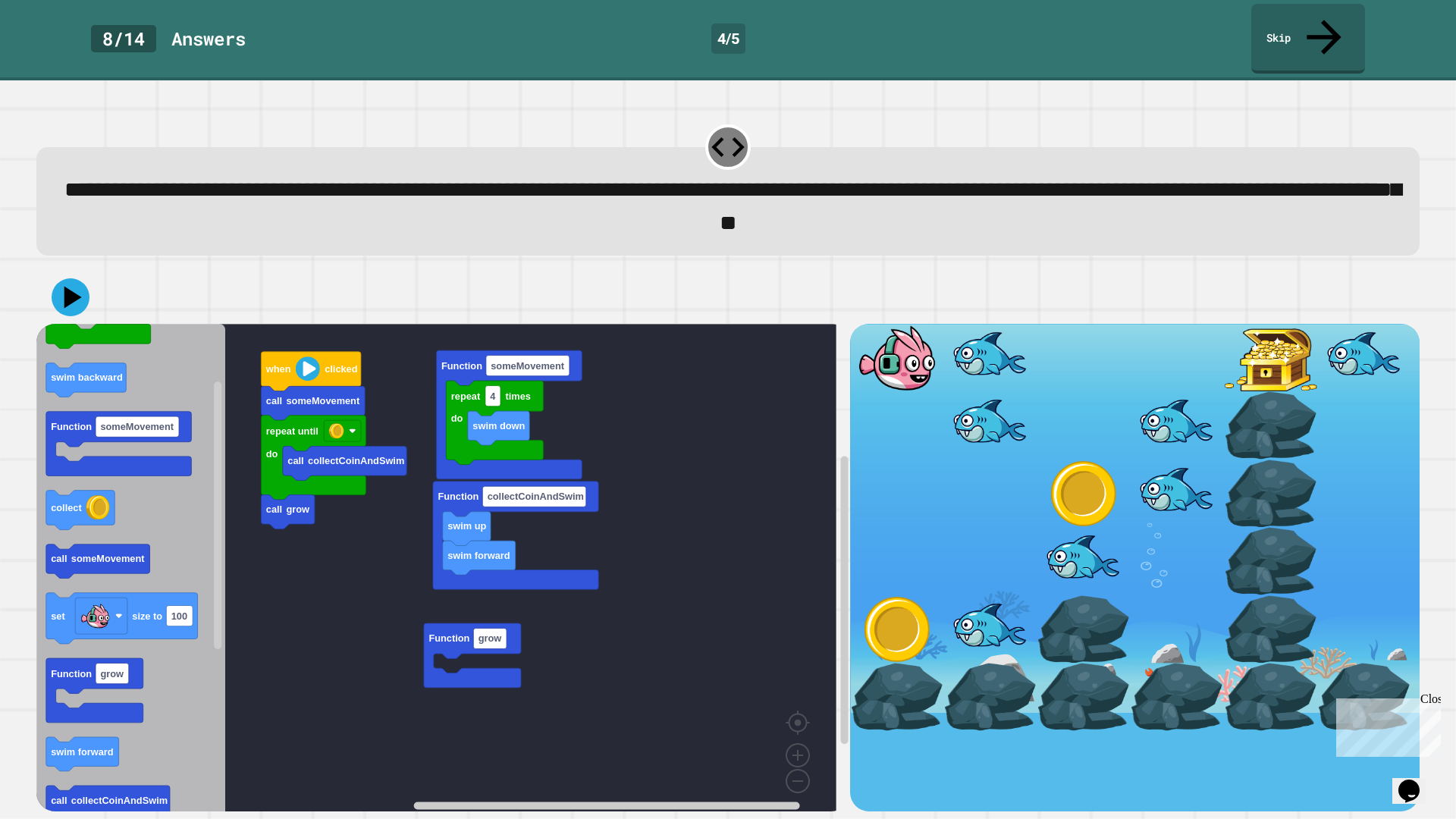
click at [354, 486] on div "Function someMovement repeat 4 times do swim down when clicked call someMovemen…" at bounding box center [443, 568] width 814 height 489
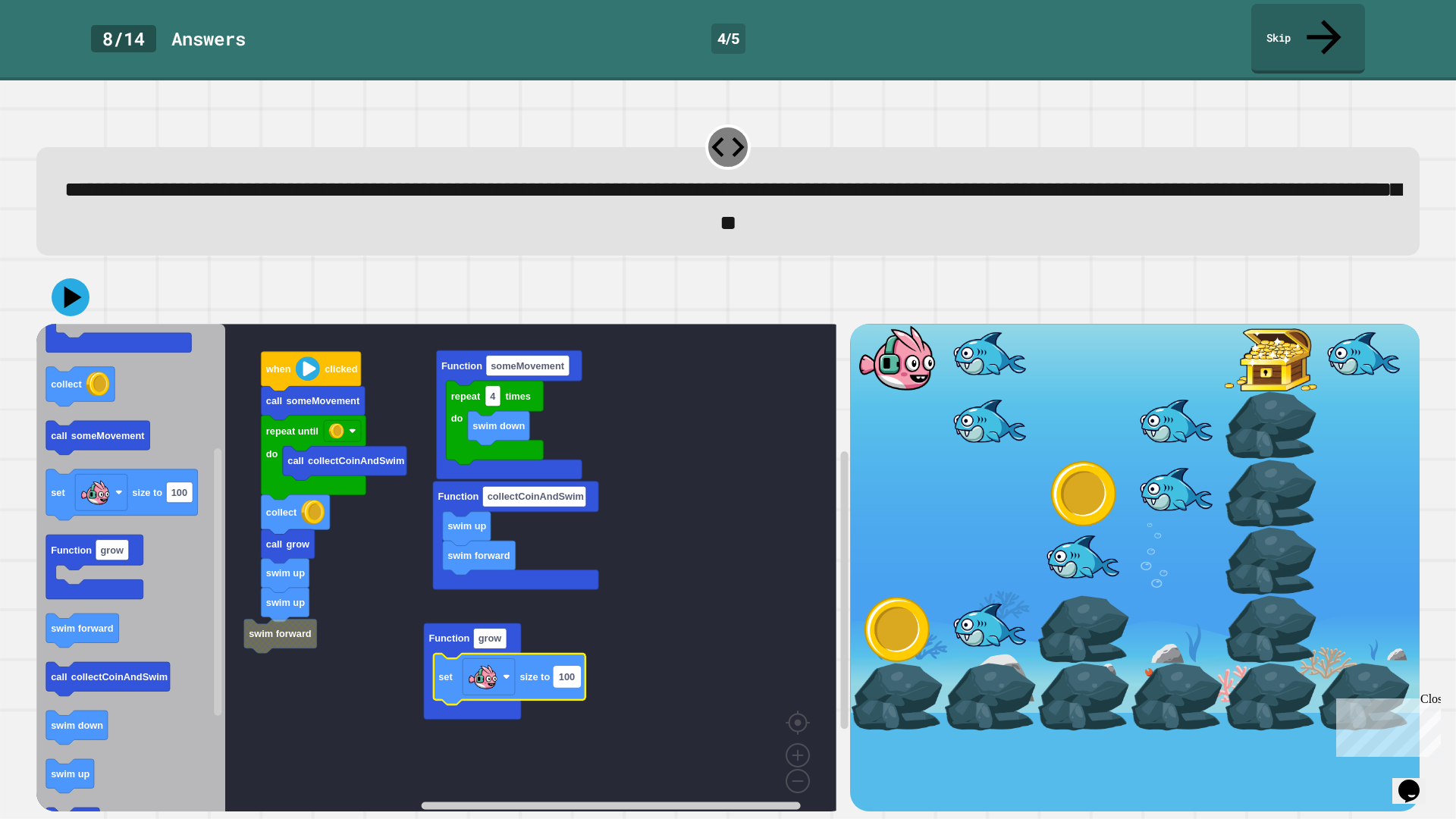
click at [565, 671] on text "100" at bounding box center [566, 676] width 16 height 11
type input "***"
click at [74, 276] on icon at bounding box center [71, 298] width 43 height 43
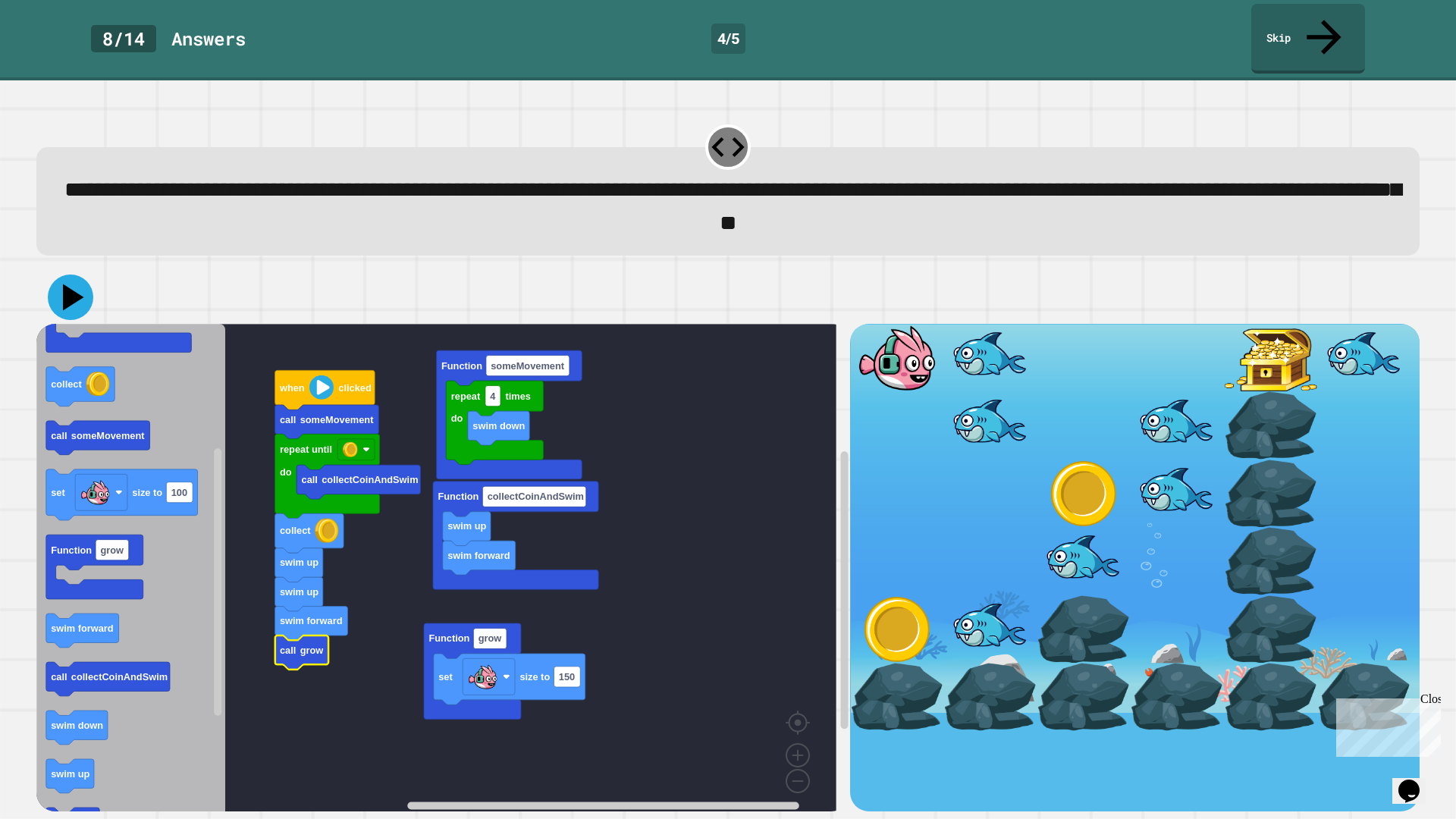
click at [70, 284] on icon at bounding box center [74, 297] width 21 height 27
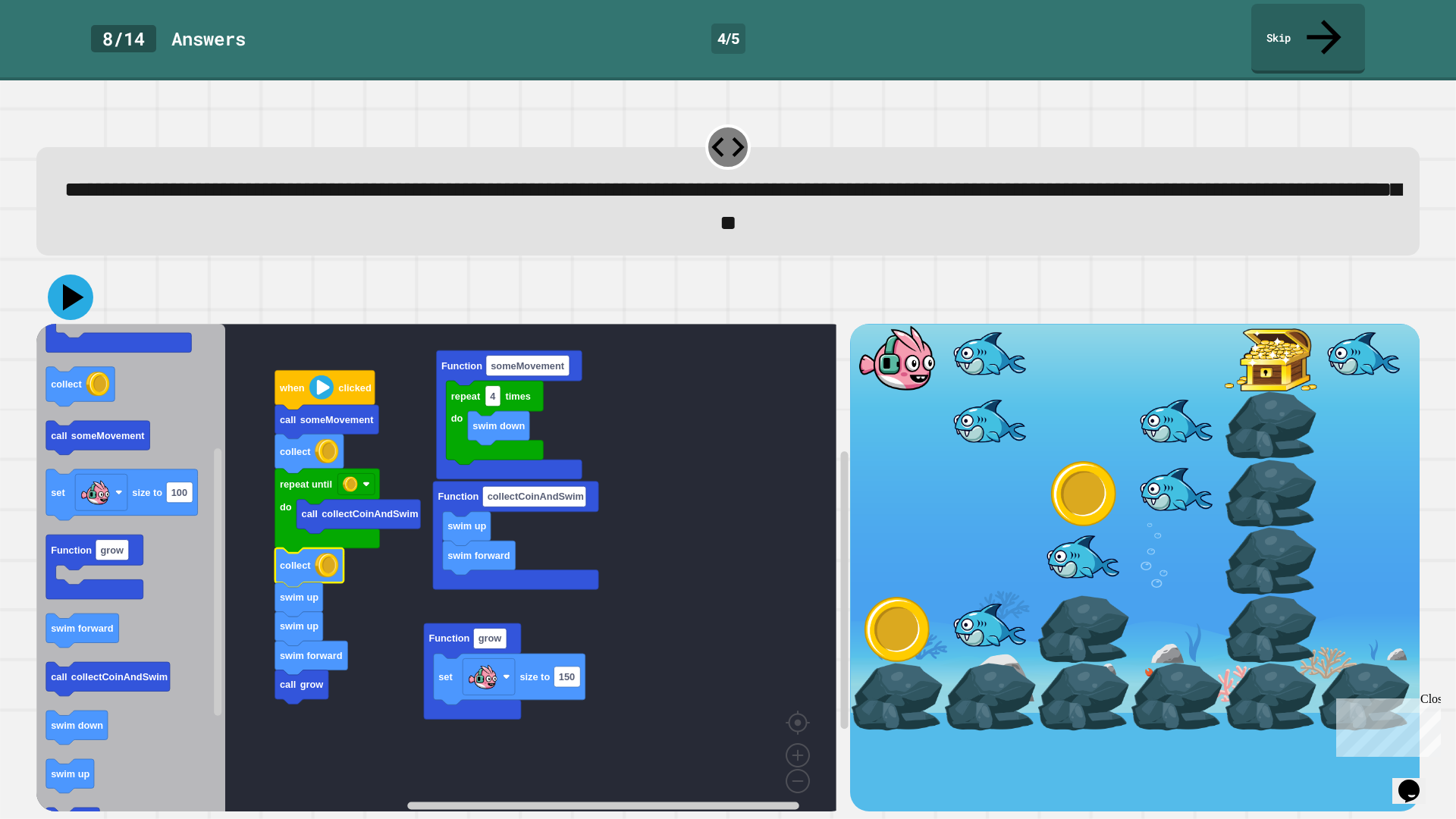
click at [56, 275] on icon at bounding box center [70, 297] width 45 height 45
drag, startPoint x: 1320, startPoint y: 104, endPoint x: 963, endPoint y: 244, distance: 383.5
click at [962, 270] on div at bounding box center [728, 297] width 1383 height 53
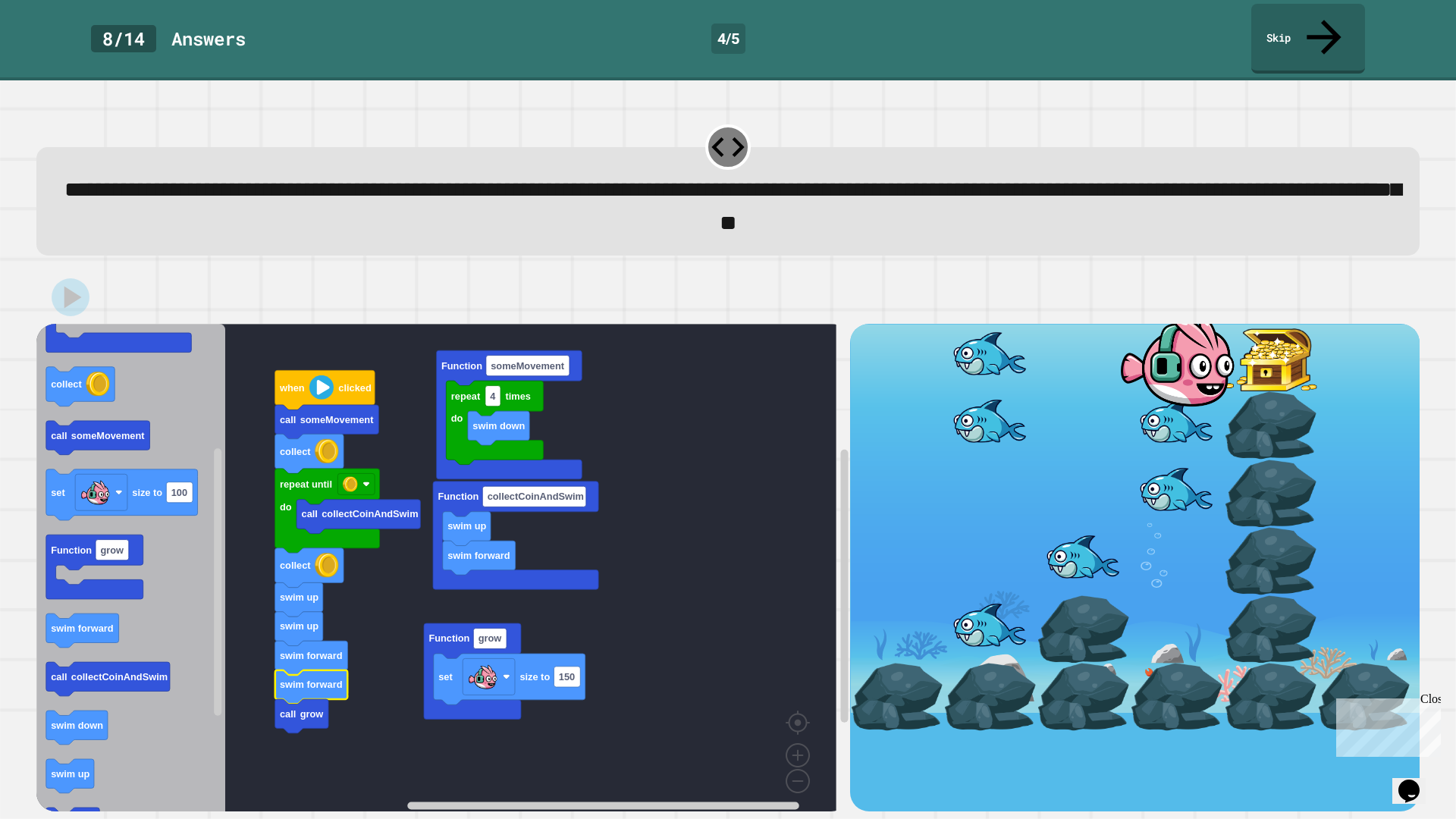
click at [73, 279] on icon at bounding box center [70, 297] width 38 height 38
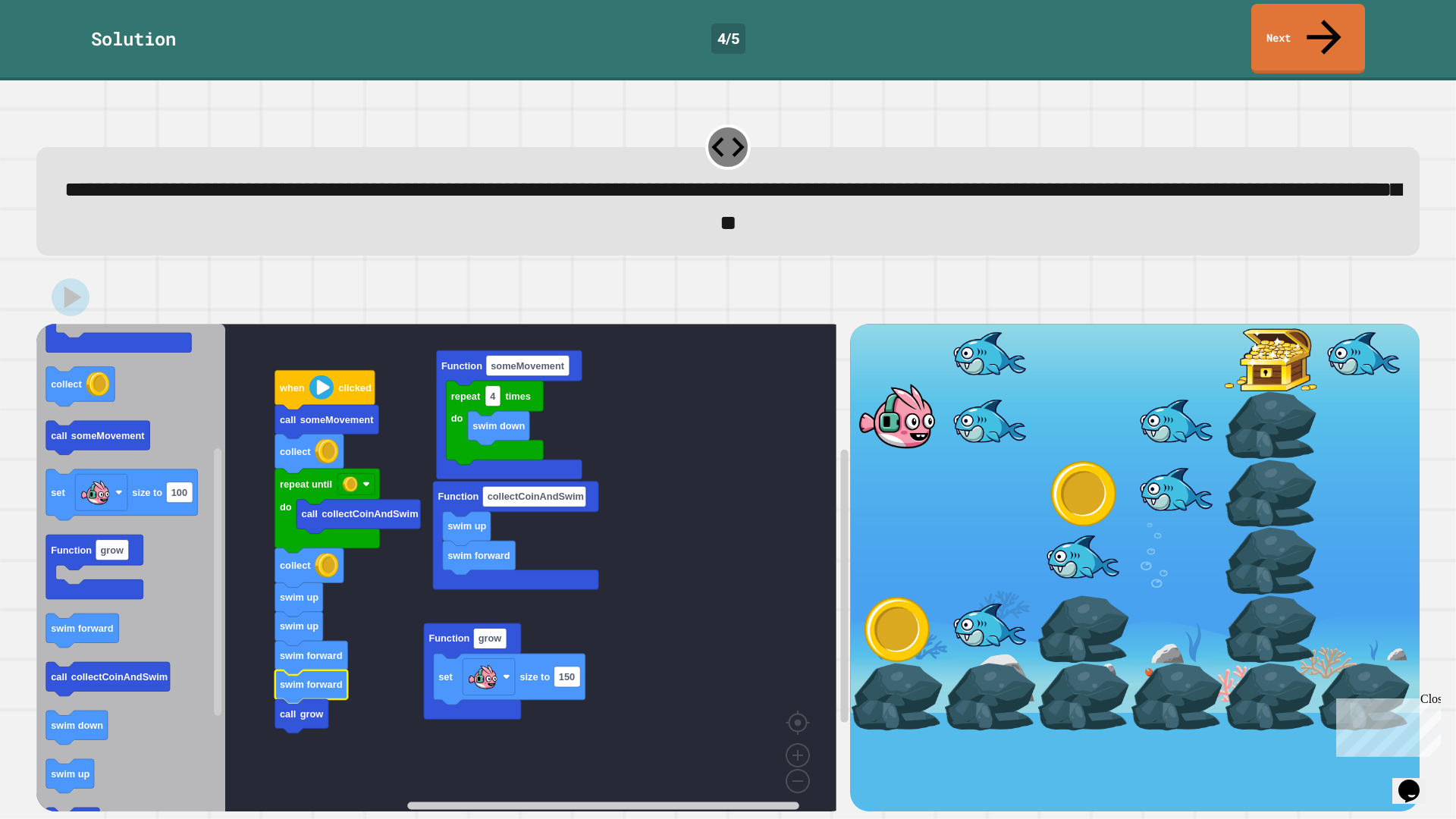
click at [1299, 80] on div "**********" at bounding box center [728, 449] width 1456 height 739
click at [1304, 36] on link "Next" at bounding box center [1309, 38] width 115 height 72
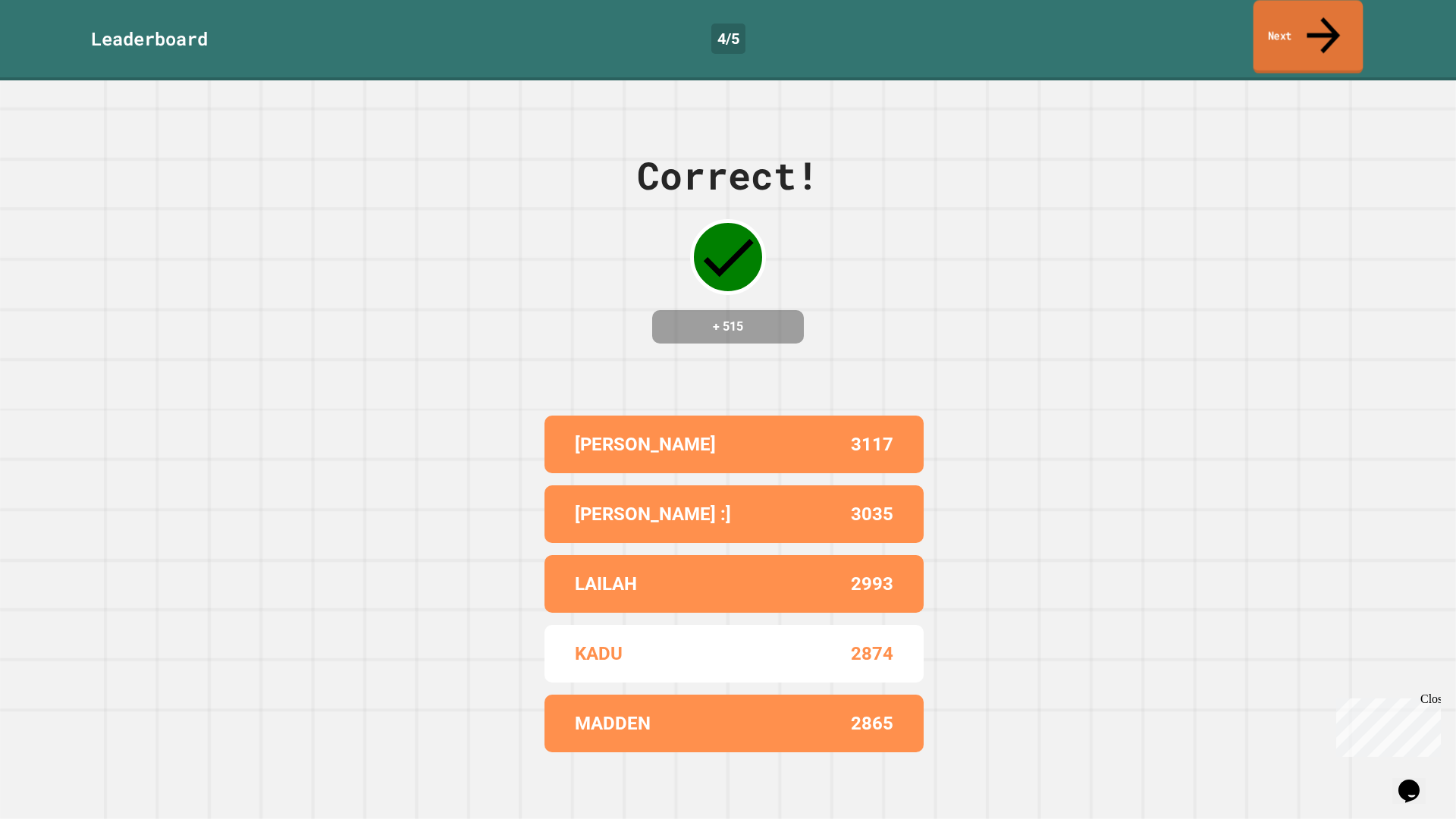
click at [1304, 36] on link "Next" at bounding box center [1308, 37] width 110 height 74
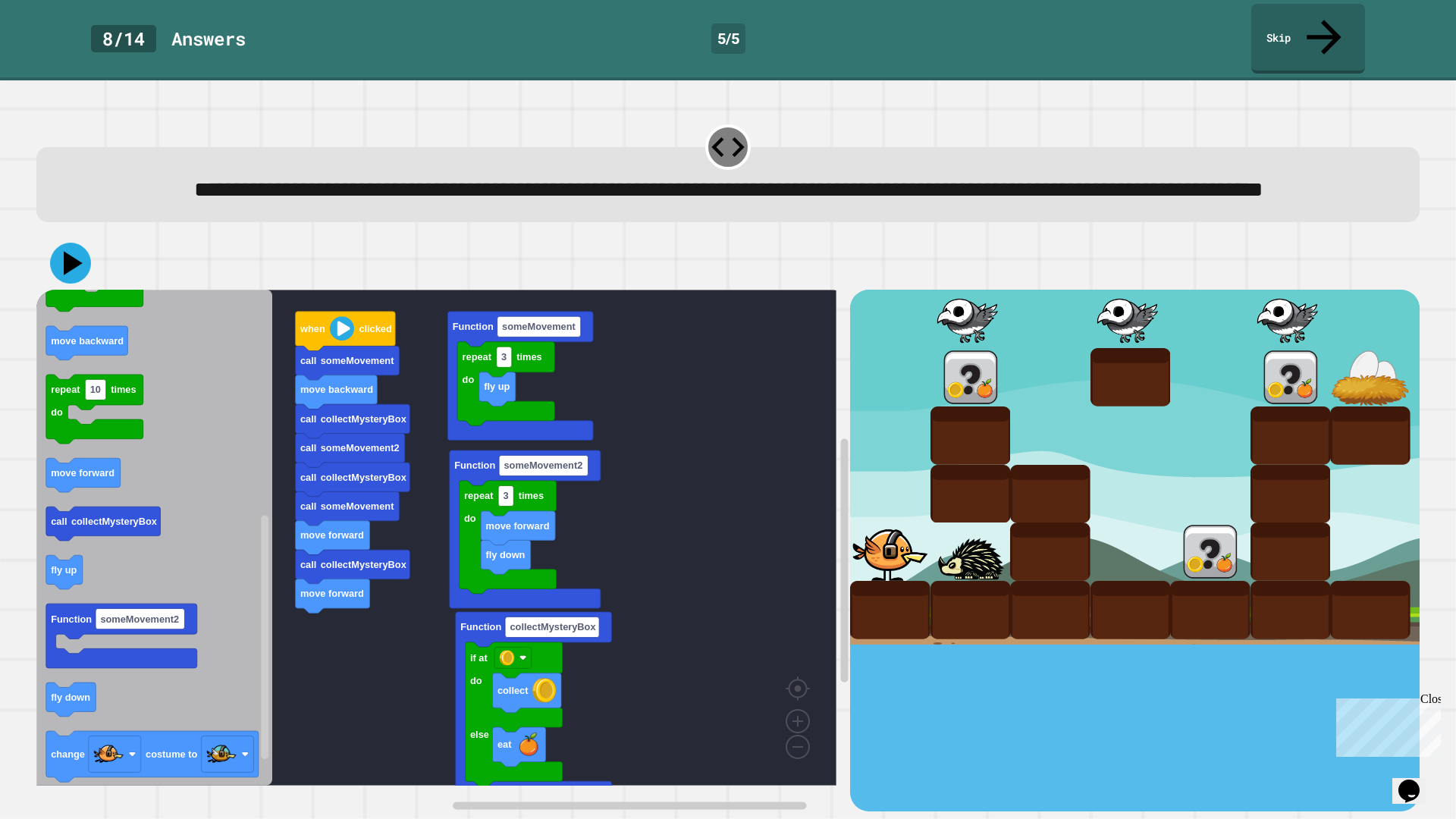
click at [70, 264] on icon at bounding box center [73, 263] width 19 height 23
click at [1414, 716] on icon "Chat widget" at bounding box center [1409, 791] width 21 height 23
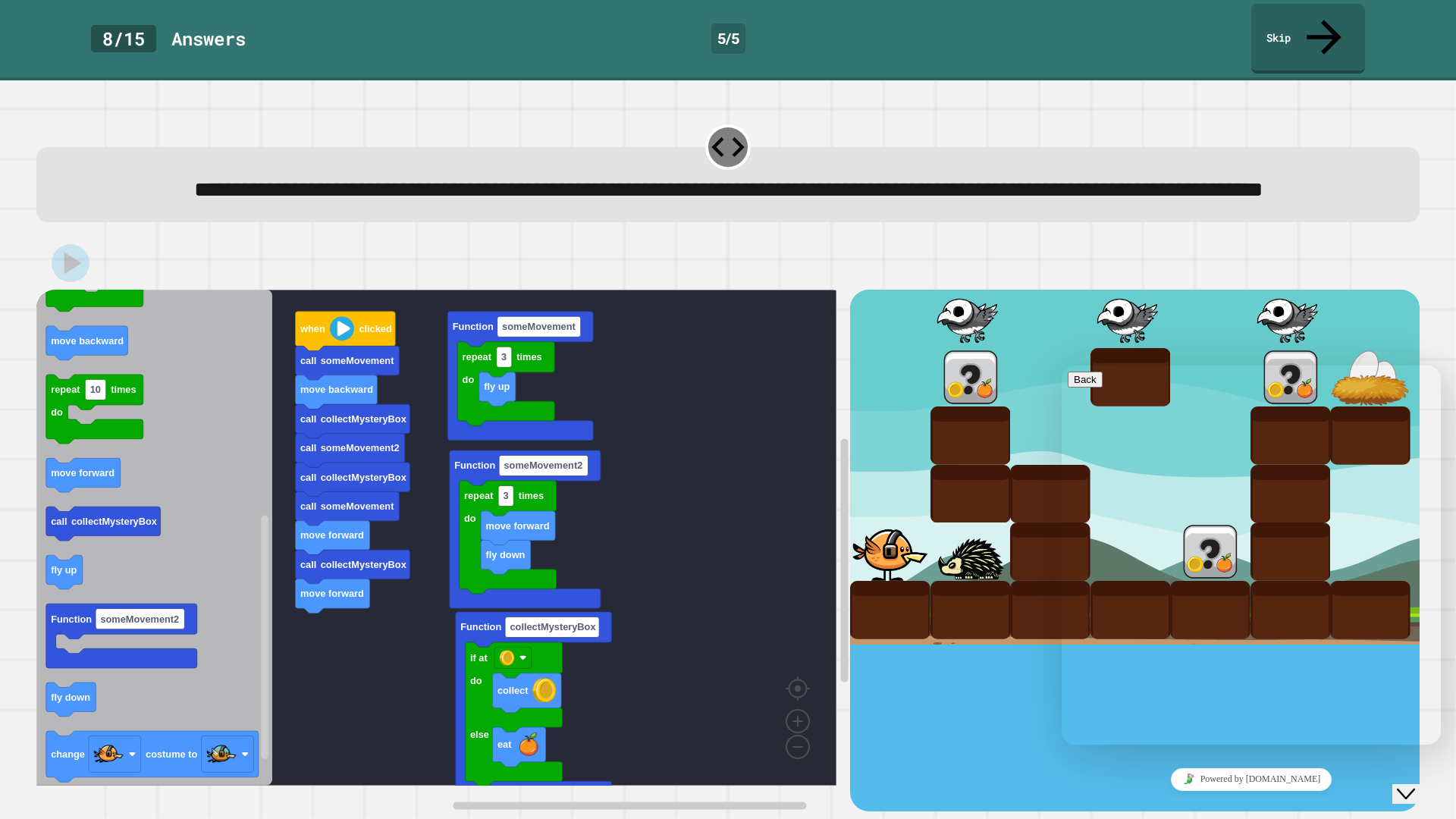
click at [1068, 391] on div "Back Menu" at bounding box center [1251, 387] width 367 height 32
click at [1085, 388] on button "Back" at bounding box center [1085, 379] width 35 height 16
click at [1391, 147] on div "**********" at bounding box center [728, 185] width 1383 height 75
click at [1317, 25] on link "Skip" at bounding box center [1308, 39] width 114 height 70
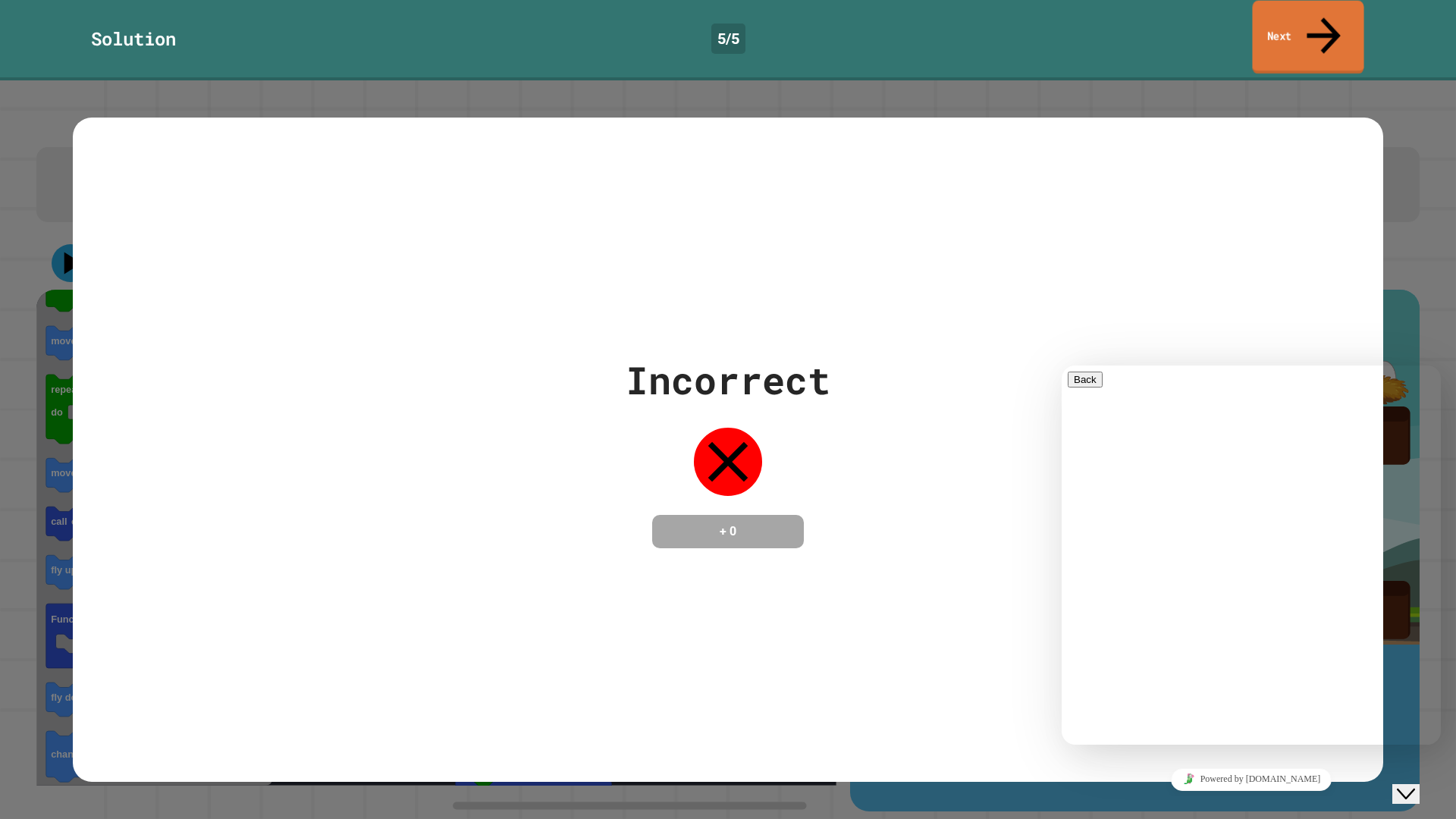
drag, startPoint x: 1412, startPoint y: 785, endPoint x: 1400, endPoint y: 786, distance: 12.0
click at [1410, 716] on icon "Close Chat This icon closes the chat window." at bounding box center [1406, 794] width 18 height 18
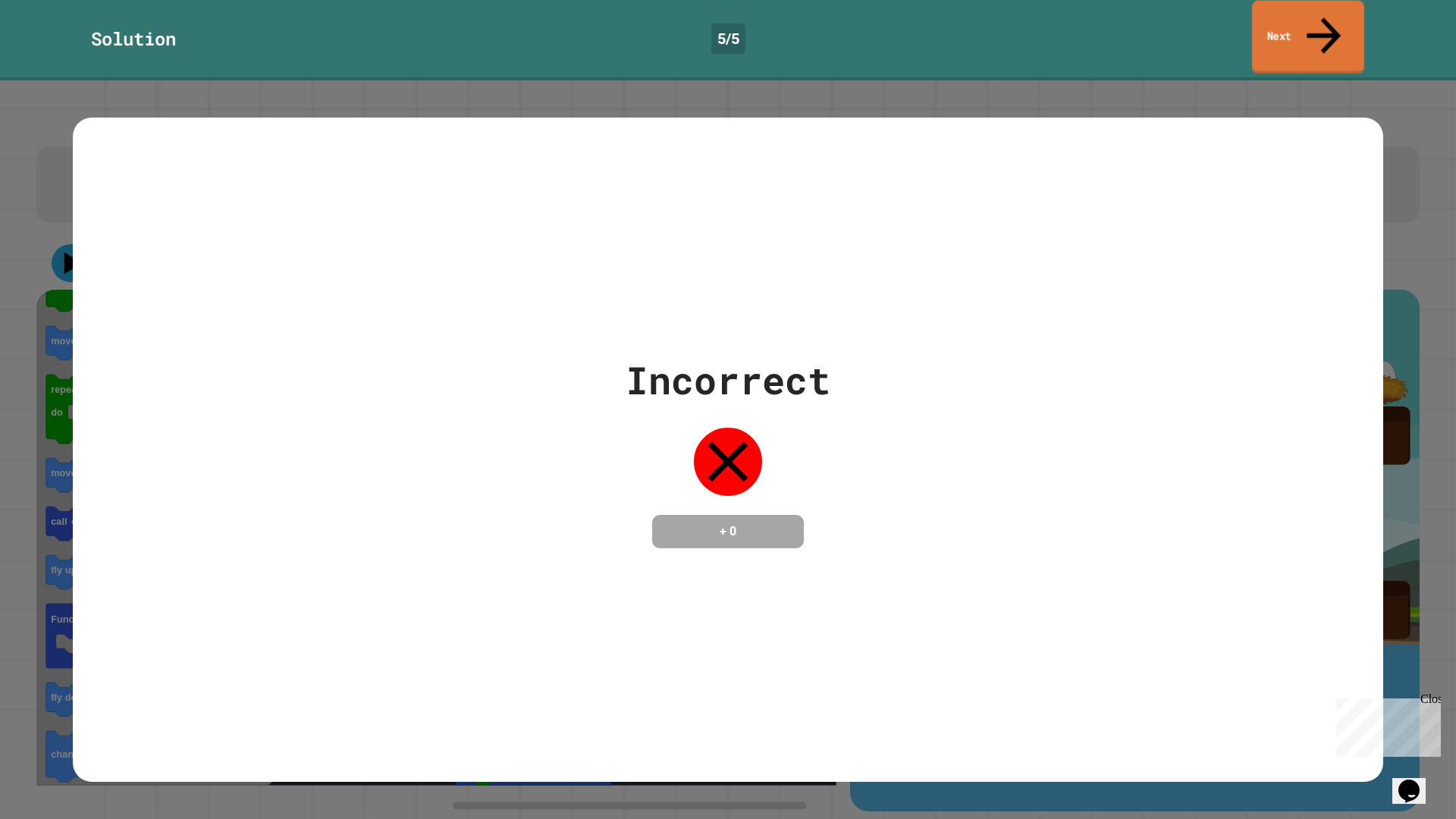
click at [1258, 80] on div "Incorrect + 0" at bounding box center [728, 449] width 1456 height 739
click at [1285, 5] on link "Next" at bounding box center [1308, 38] width 112 height 74
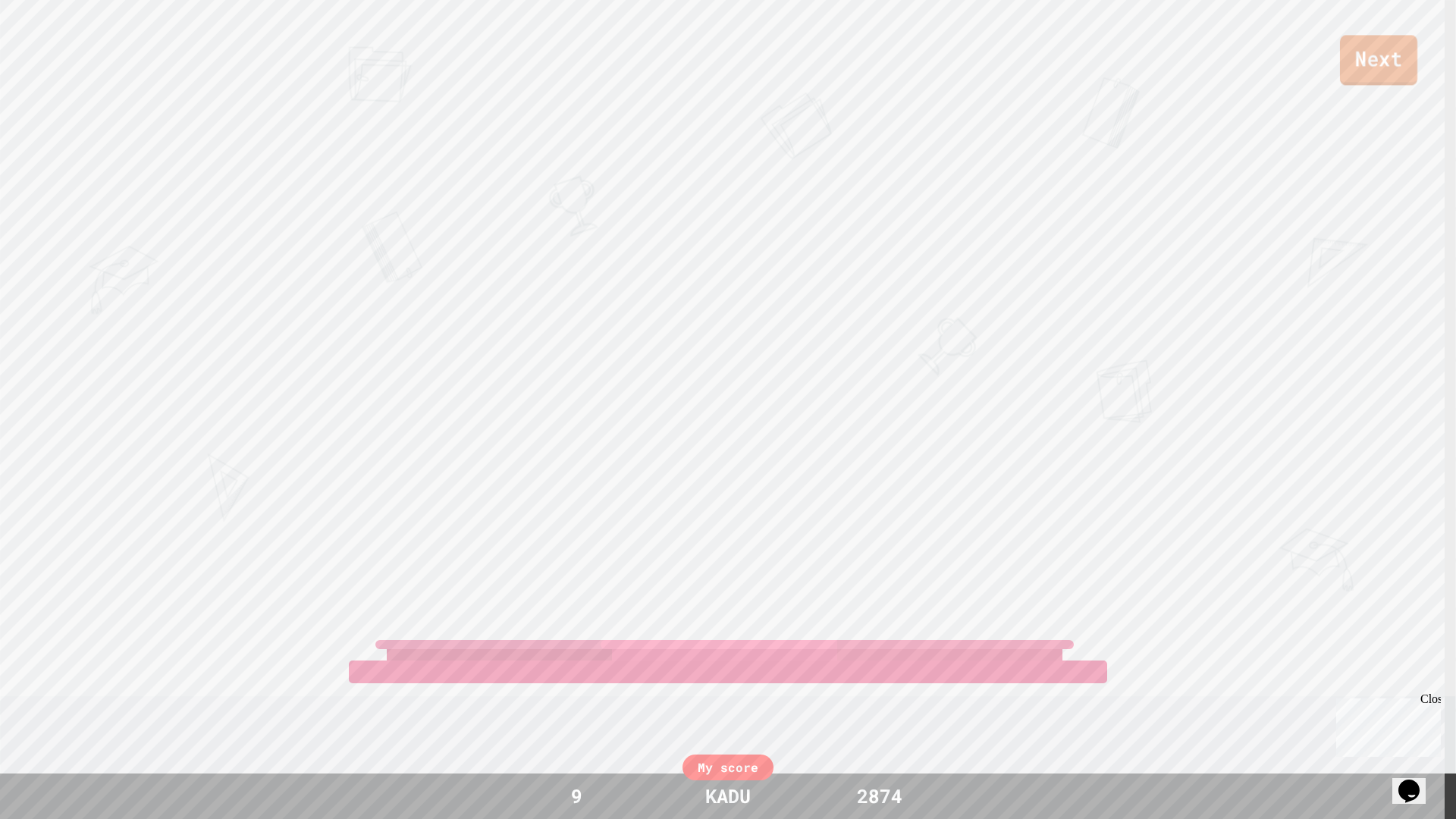
click at [1359, 68] on link "Next" at bounding box center [1379, 60] width 77 height 50
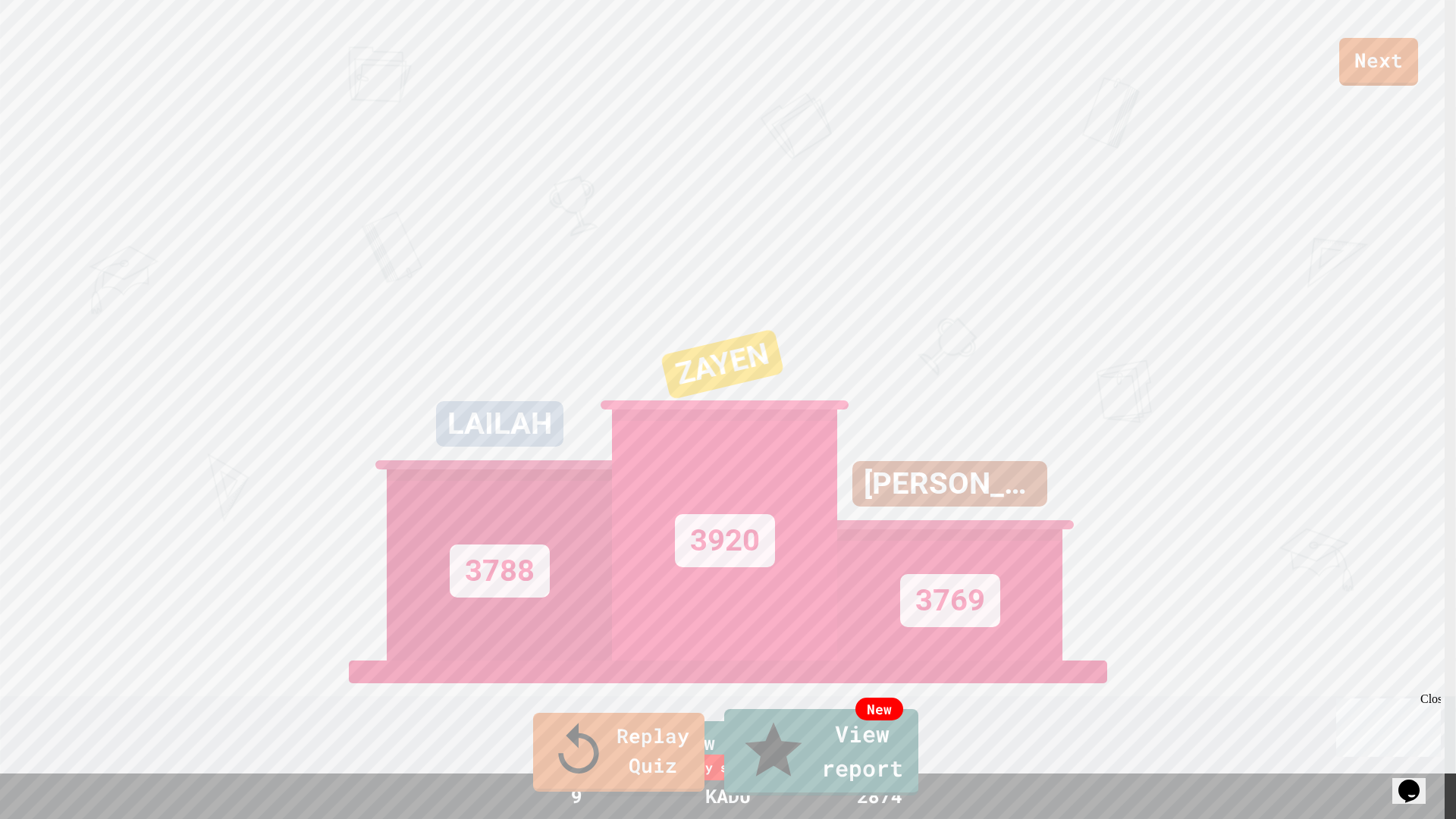
type textarea "**********"
